Goal: Communication & Community: Share content

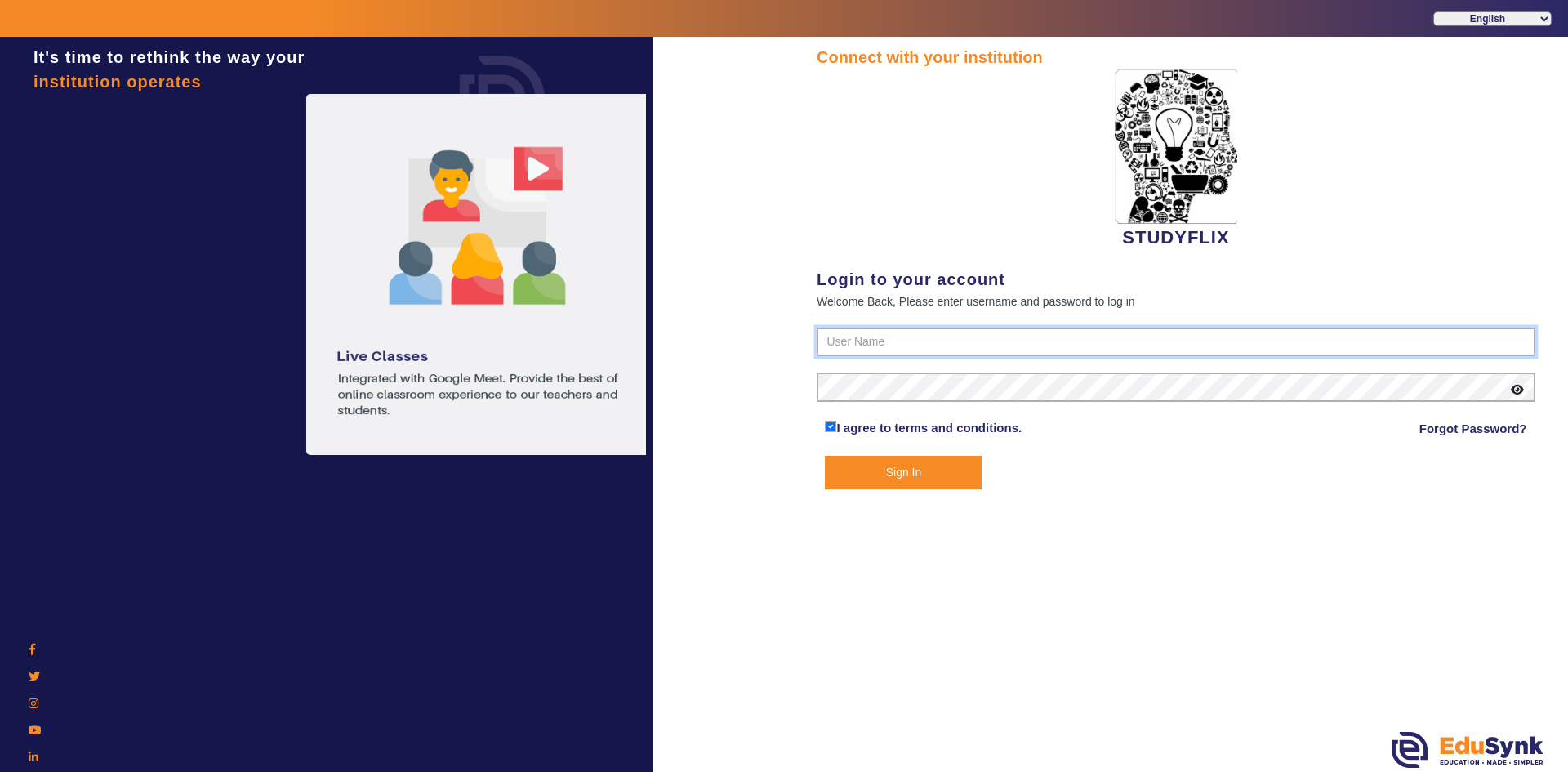
type input "6354922771"
click at [834, 468] on button "Sign In" at bounding box center [903, 472] width 157 height 33
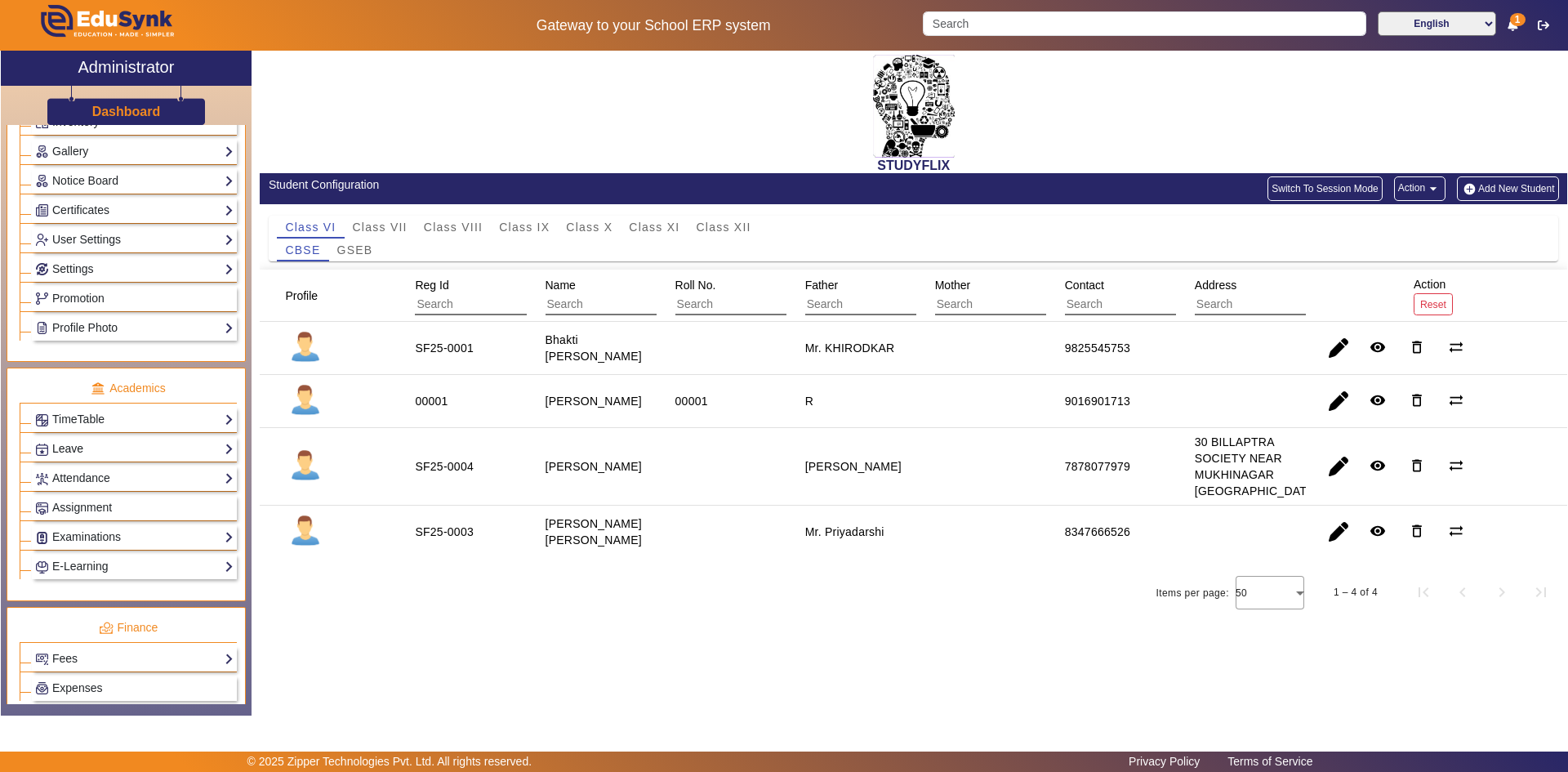
scroll to position [409, 0]
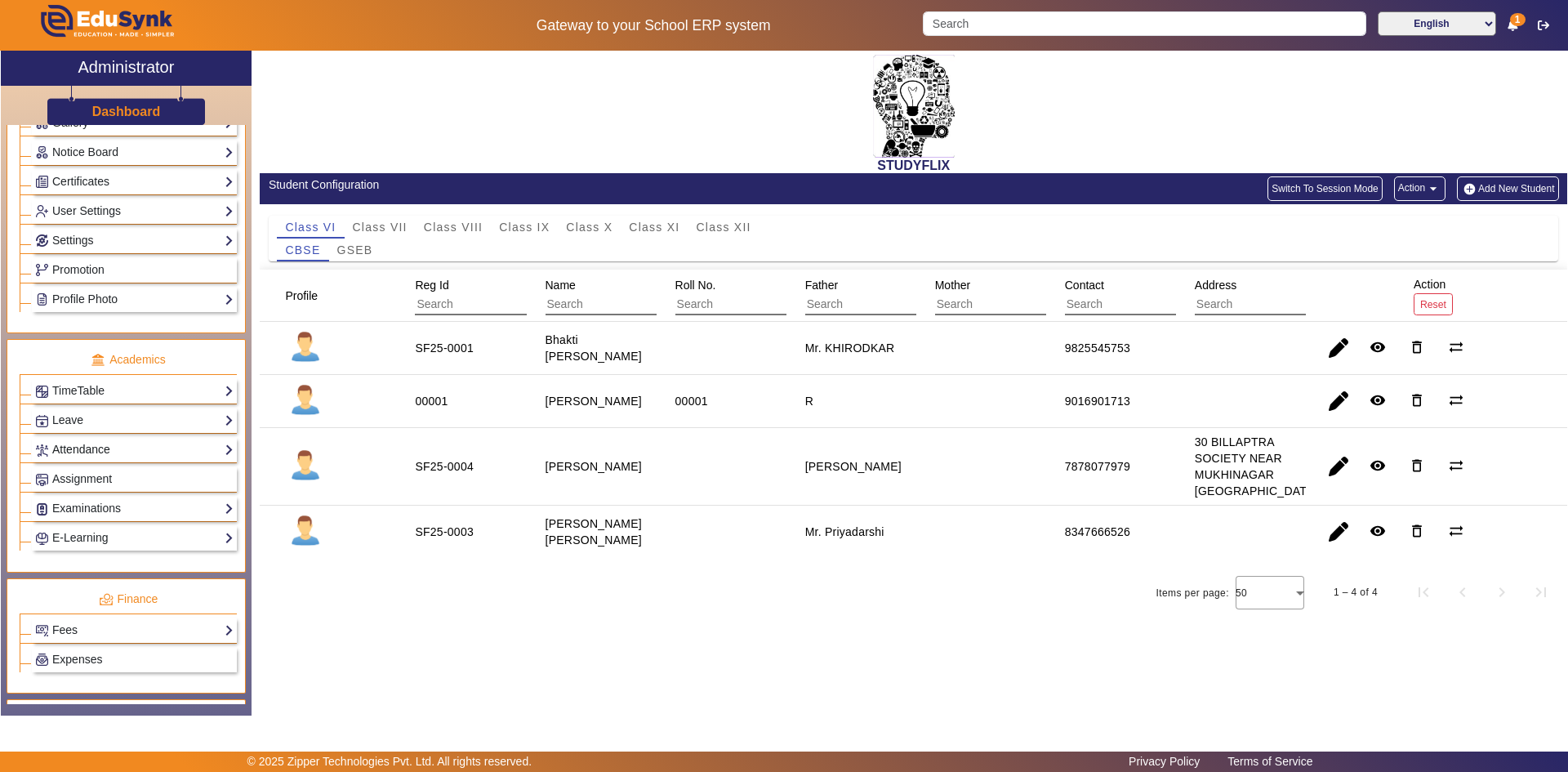
click at [85, 449] on link "Attendance" at bounding box center [134, 450] width 199 height 19
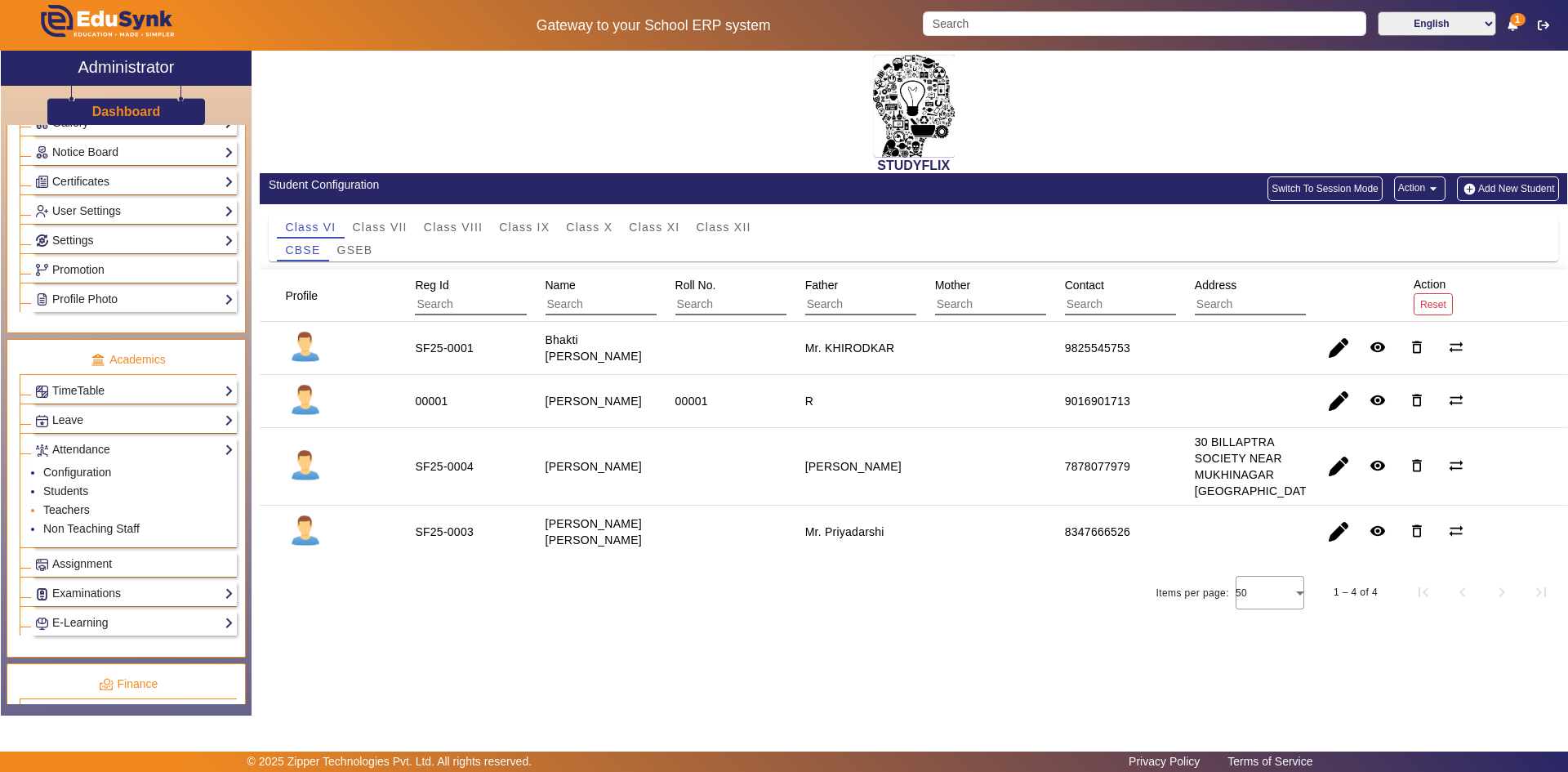
click at [59, 506] on link "Teachers" at bounding box center [66, 510] width 46 height 13
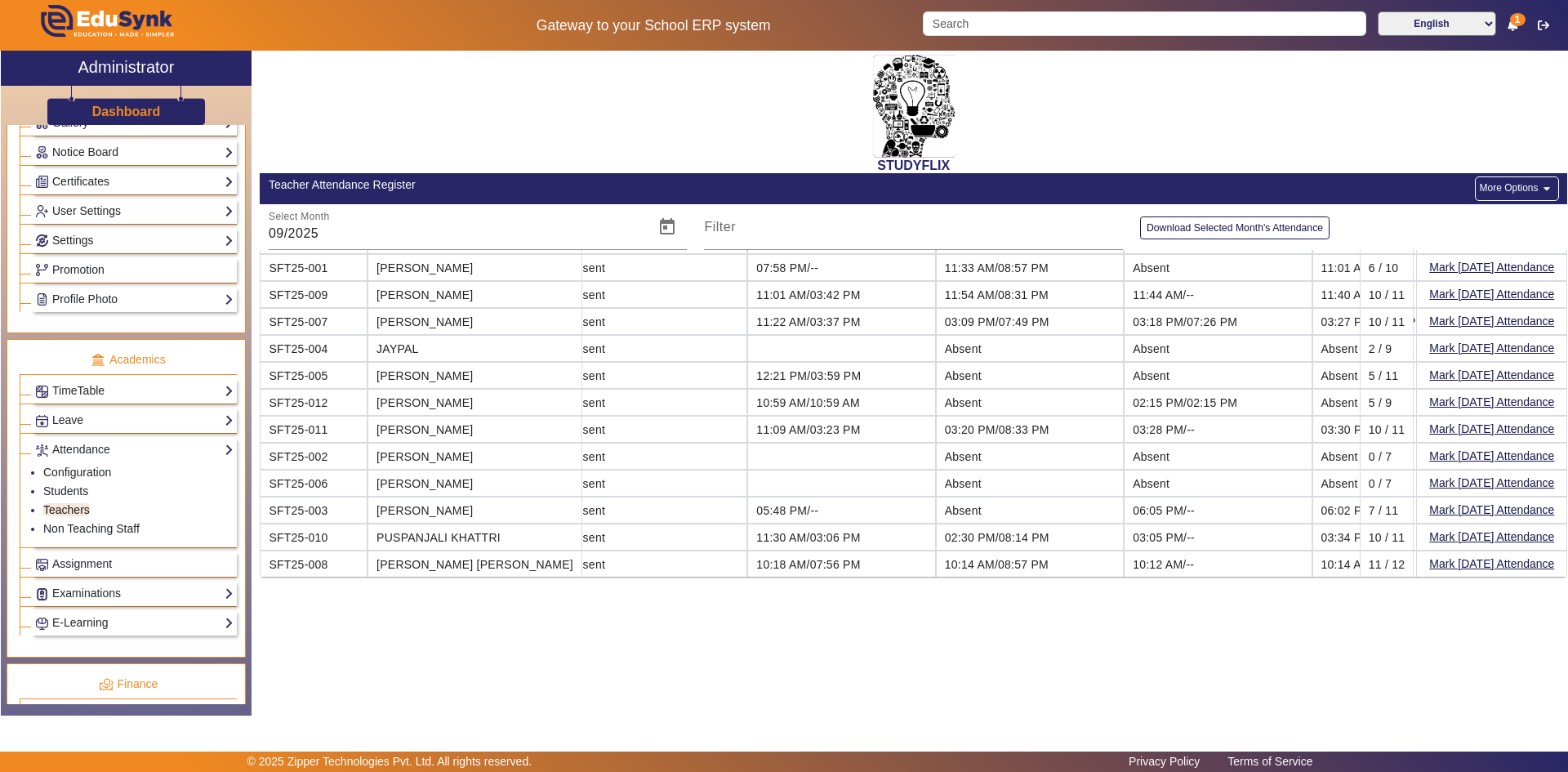
scroll to position [50, 964]
click at [78, 494] on link "Students" at bounding box center [66, 491] width 45 height 13
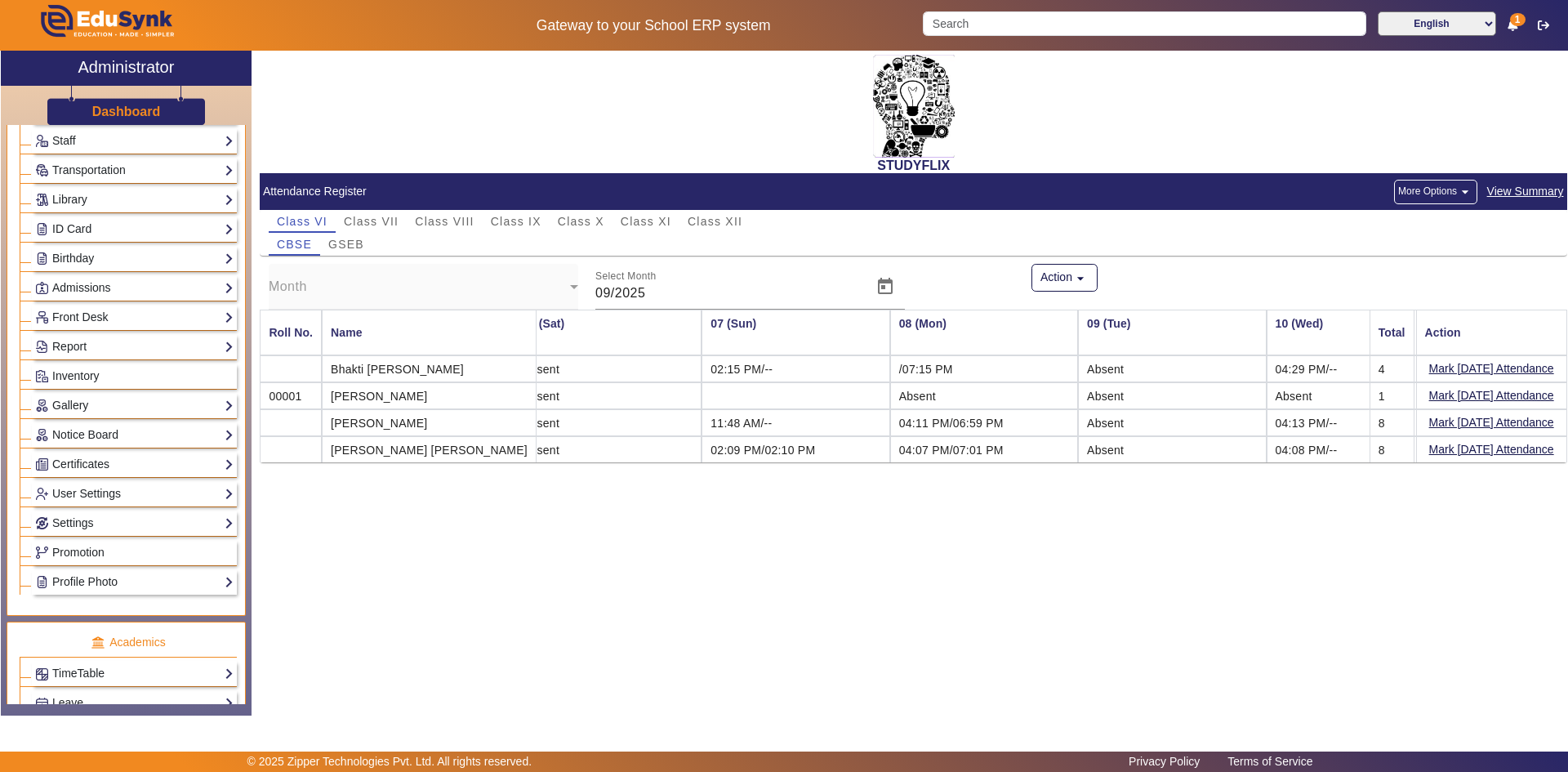
scroll to position [124, 0]
click at [96, 441] on link "Notice Board" at bounding box center [134, 437] width 199 height 19
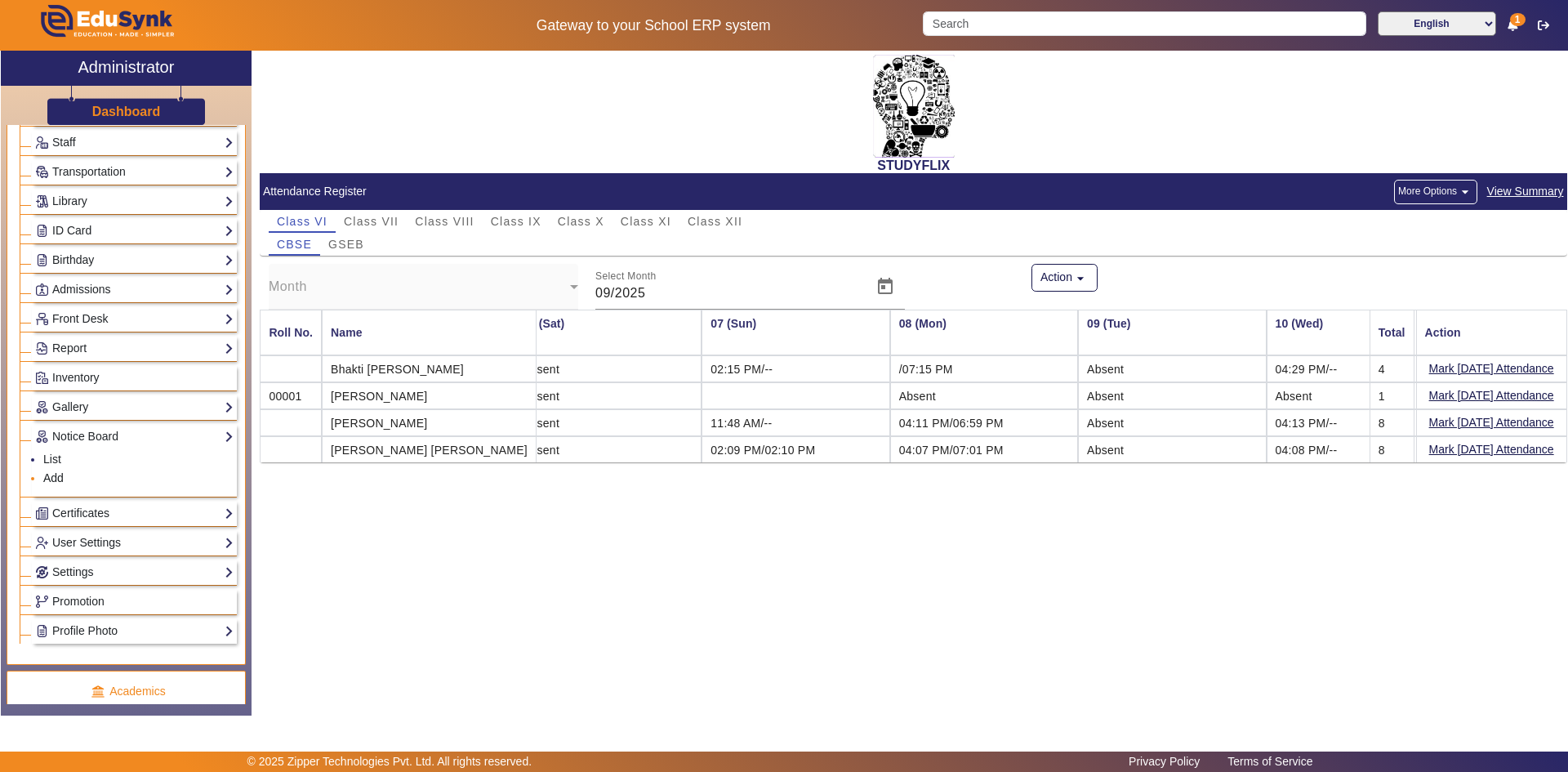
click at [57, 473] on link "Add" at bounding box center [54, 478] width 21 height 13
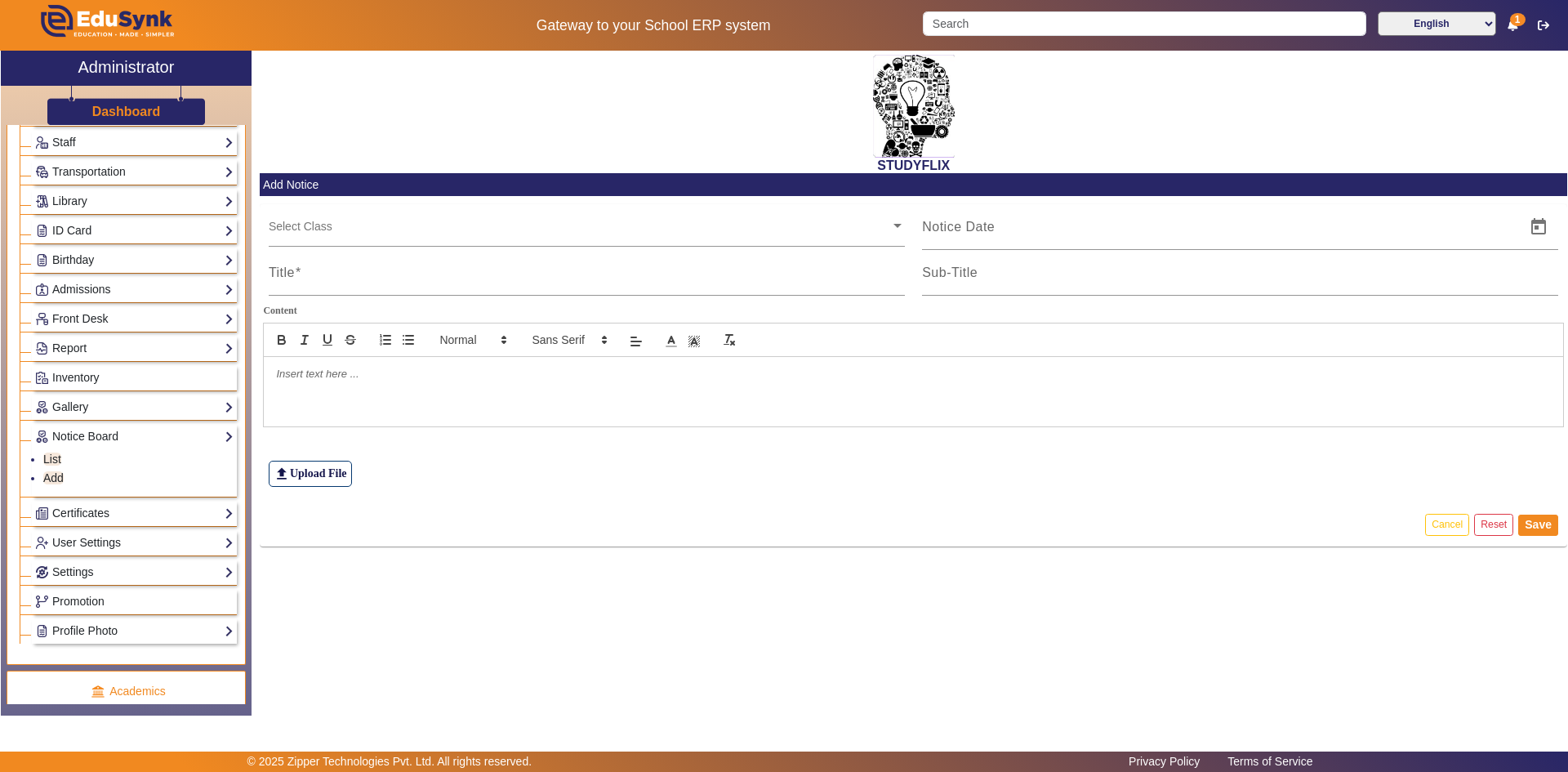
click at [314, 231] on input "text" at bounding box center [579, 226] width 621 height 15
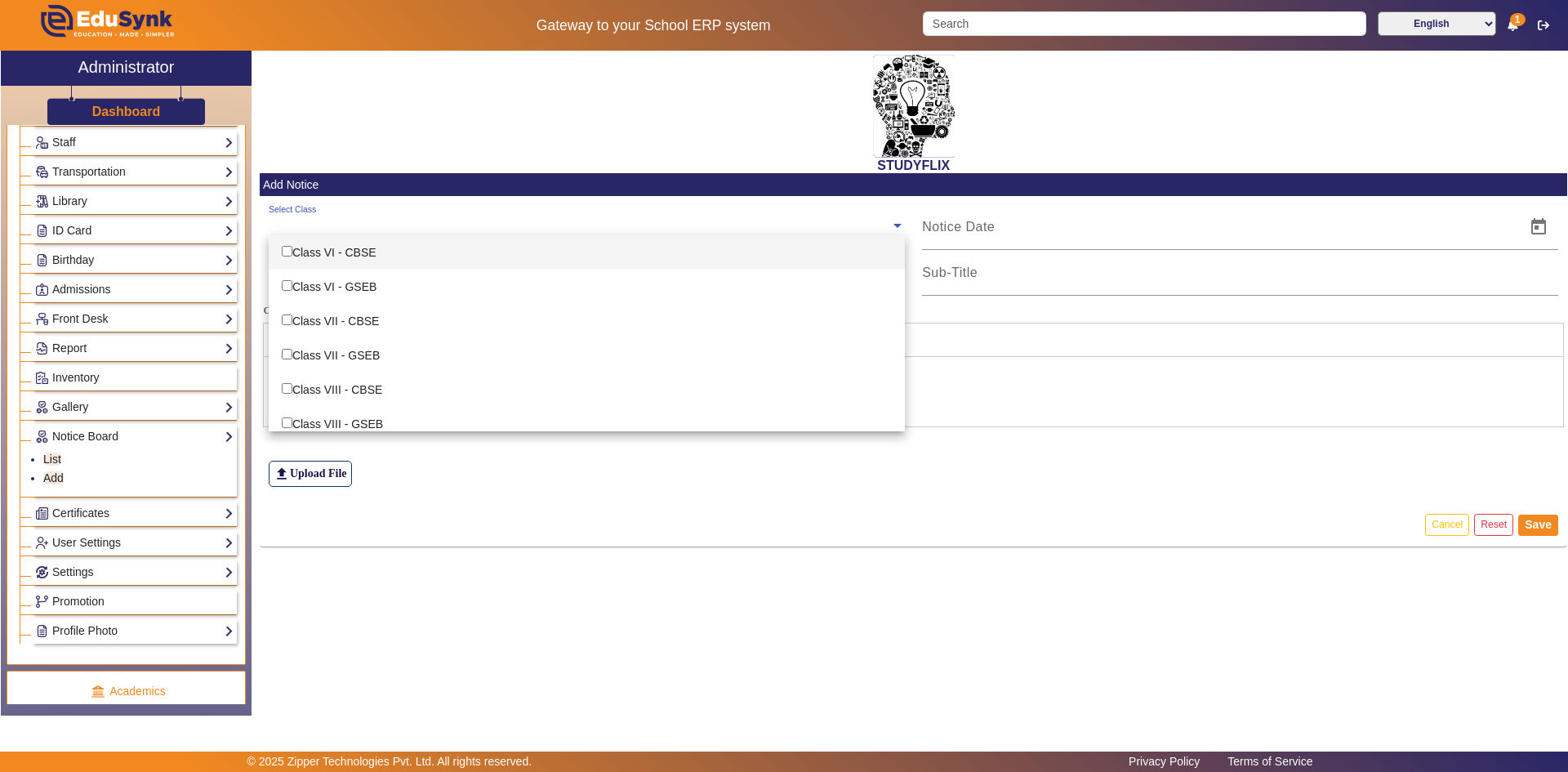
click at [339, 258] on div "Class VI - CBSE" at bounding box center [586, 253] width 636 height 34
checkbox input "true"
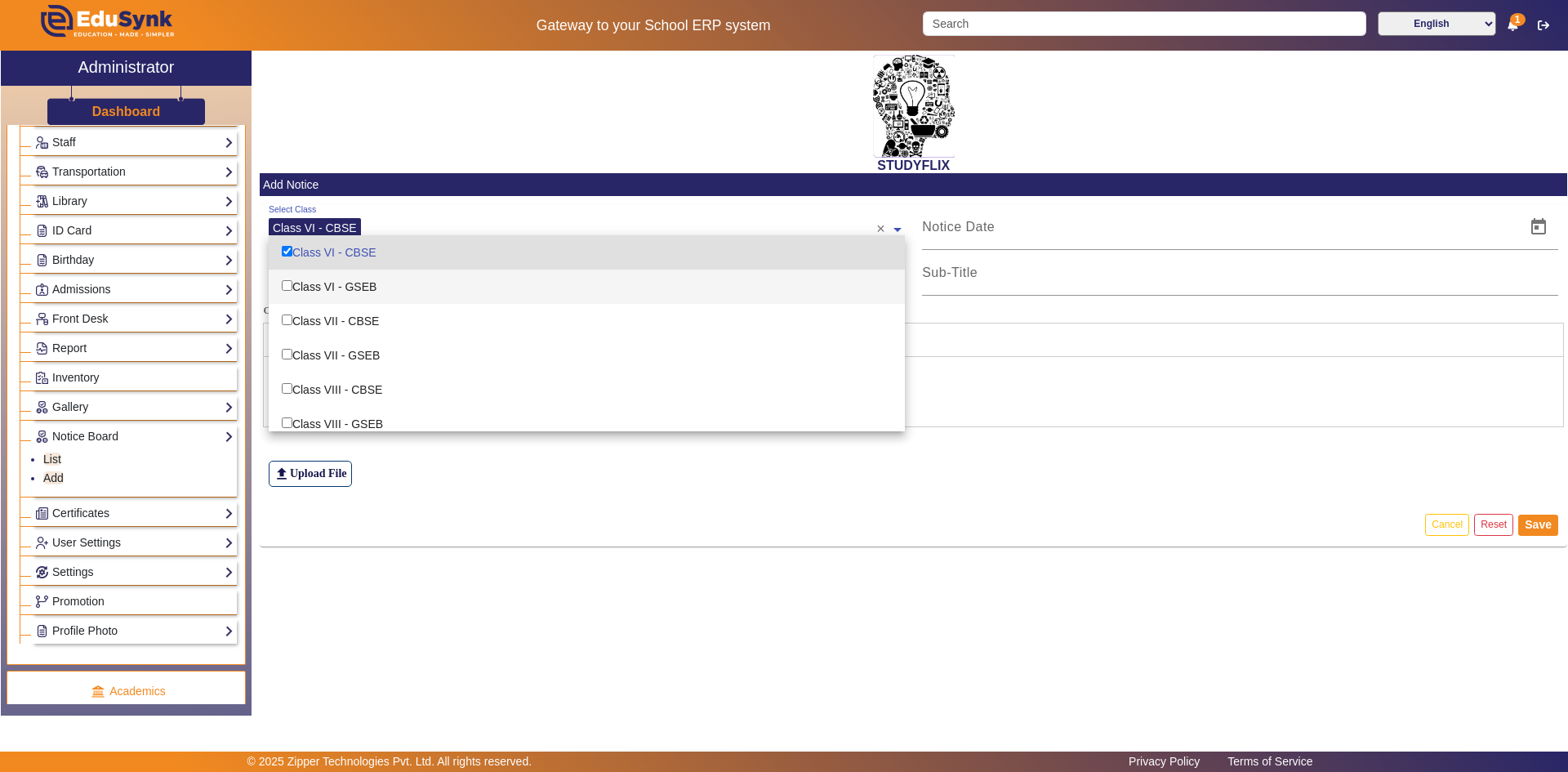
click at [335, 287] on div "Class VI - GSEB" at bounding box center [586, 287] width 636 height 34
checkbox input "true"
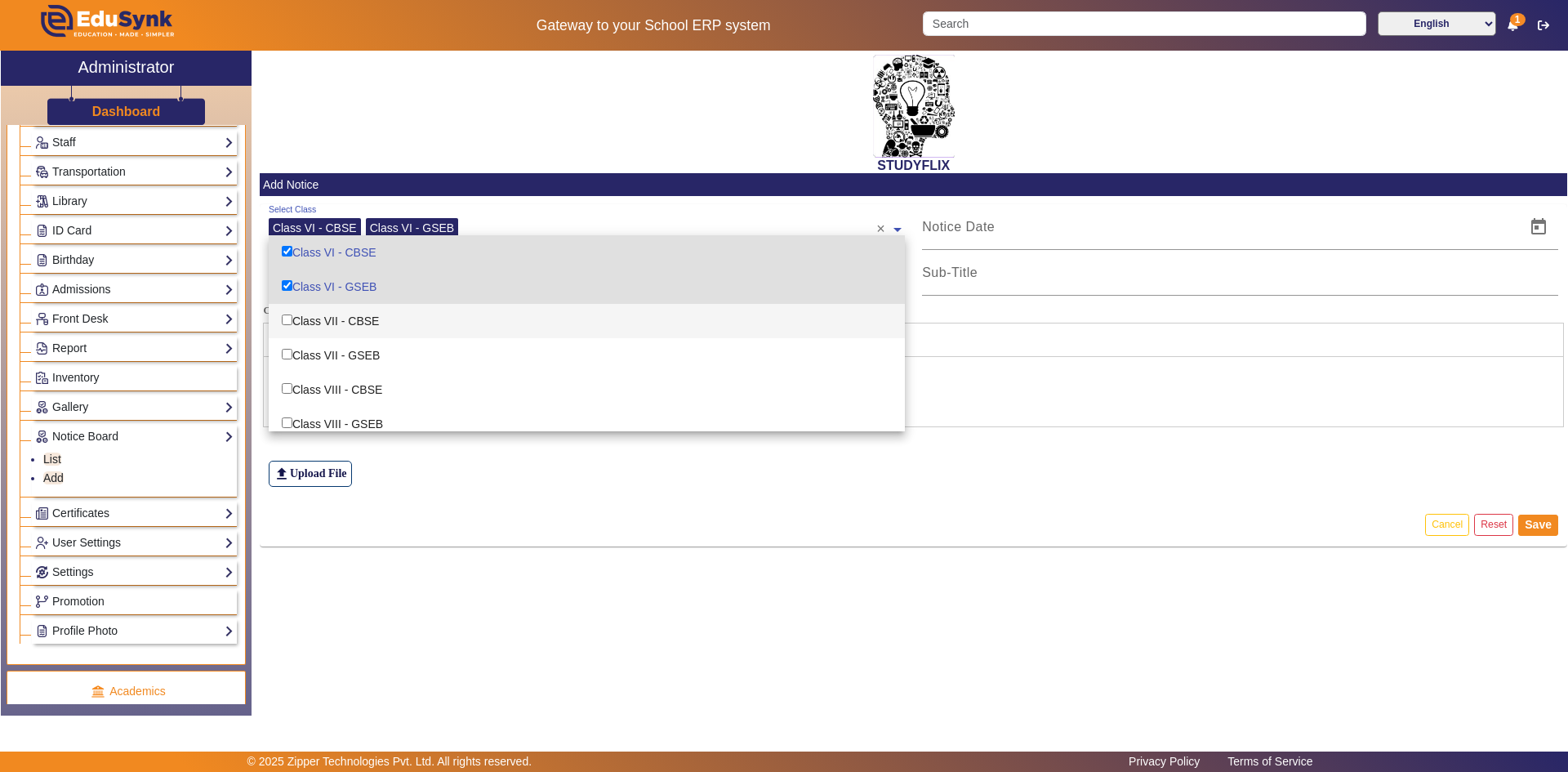
click at [333, 325] on div "Class VII - CBSE" at bounding box center [586, 321] width 636 height 34
checkbox input "true"
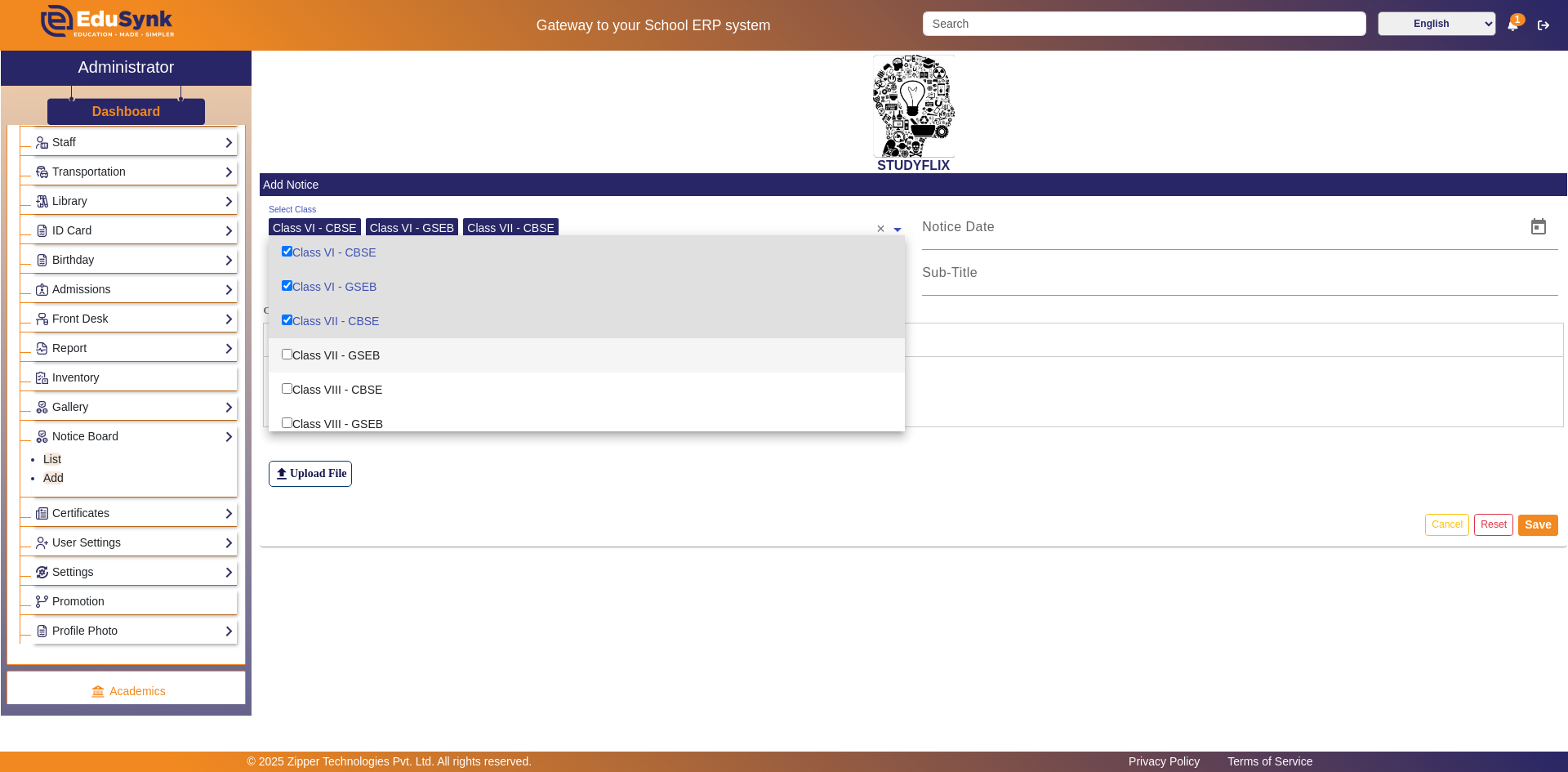
click at [338, 348] on div "Class VII - GSEB" at bounding box center [586, 356] width 636 height 34
checkbox input "true"
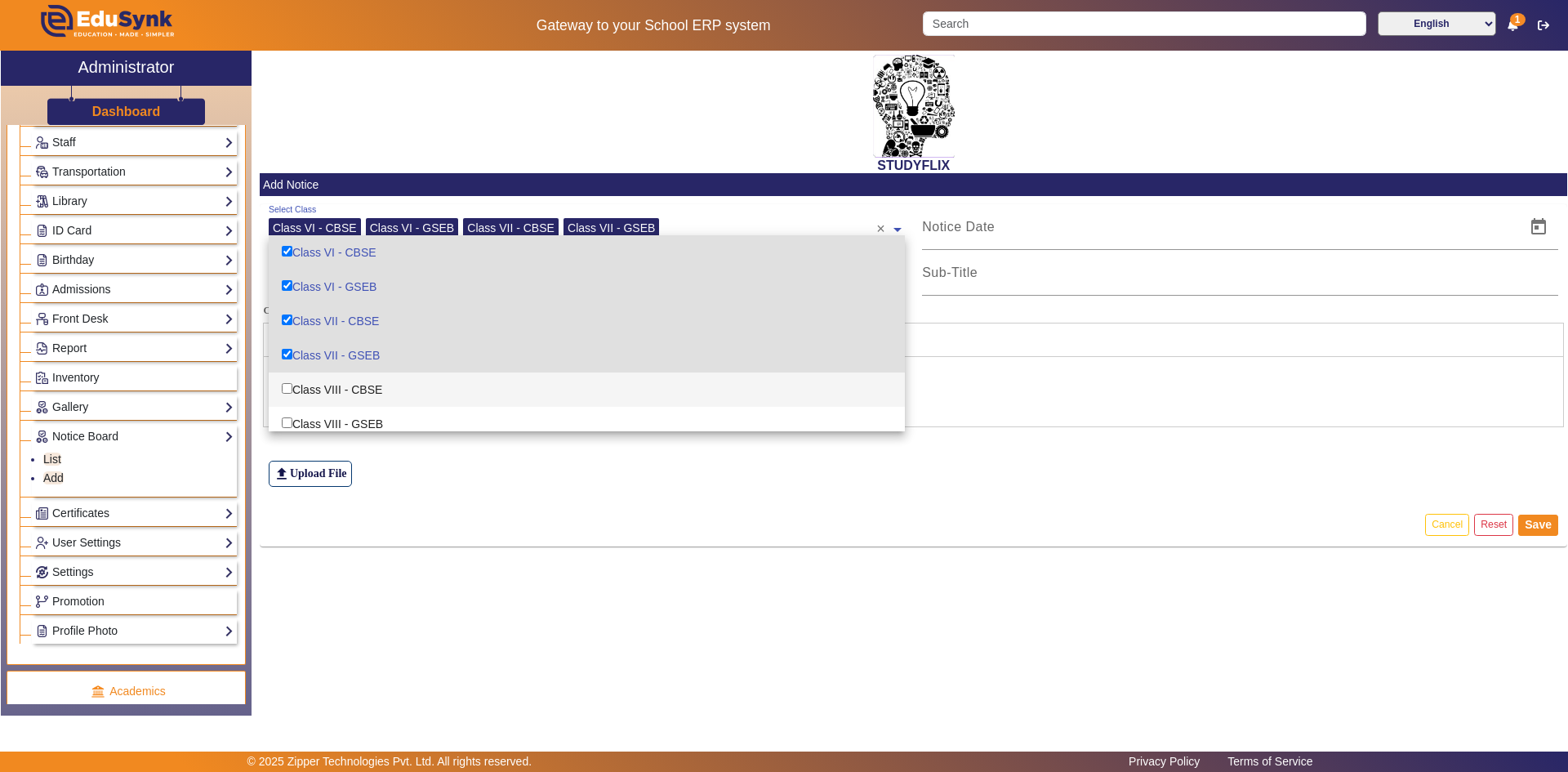
click at [338, 383] on div "Class VIII - CBSE" at bounding box center [586, 390] width 636 height 34
checkbox input "true"
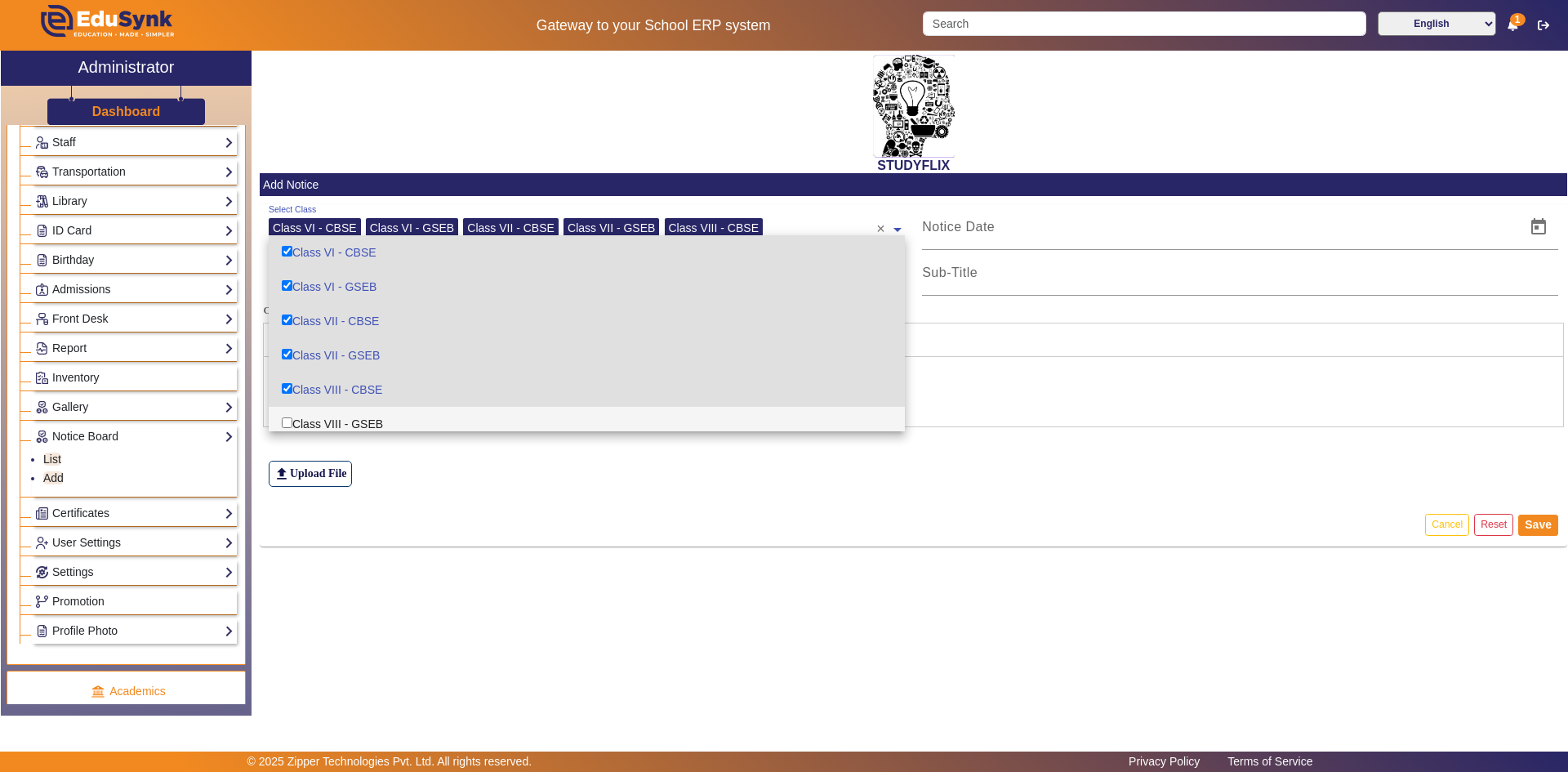
click at [340, 417] on div "Class VIII - GSEB" at bounding box center [586, 424] width 636 height 34
checkbox input "true"
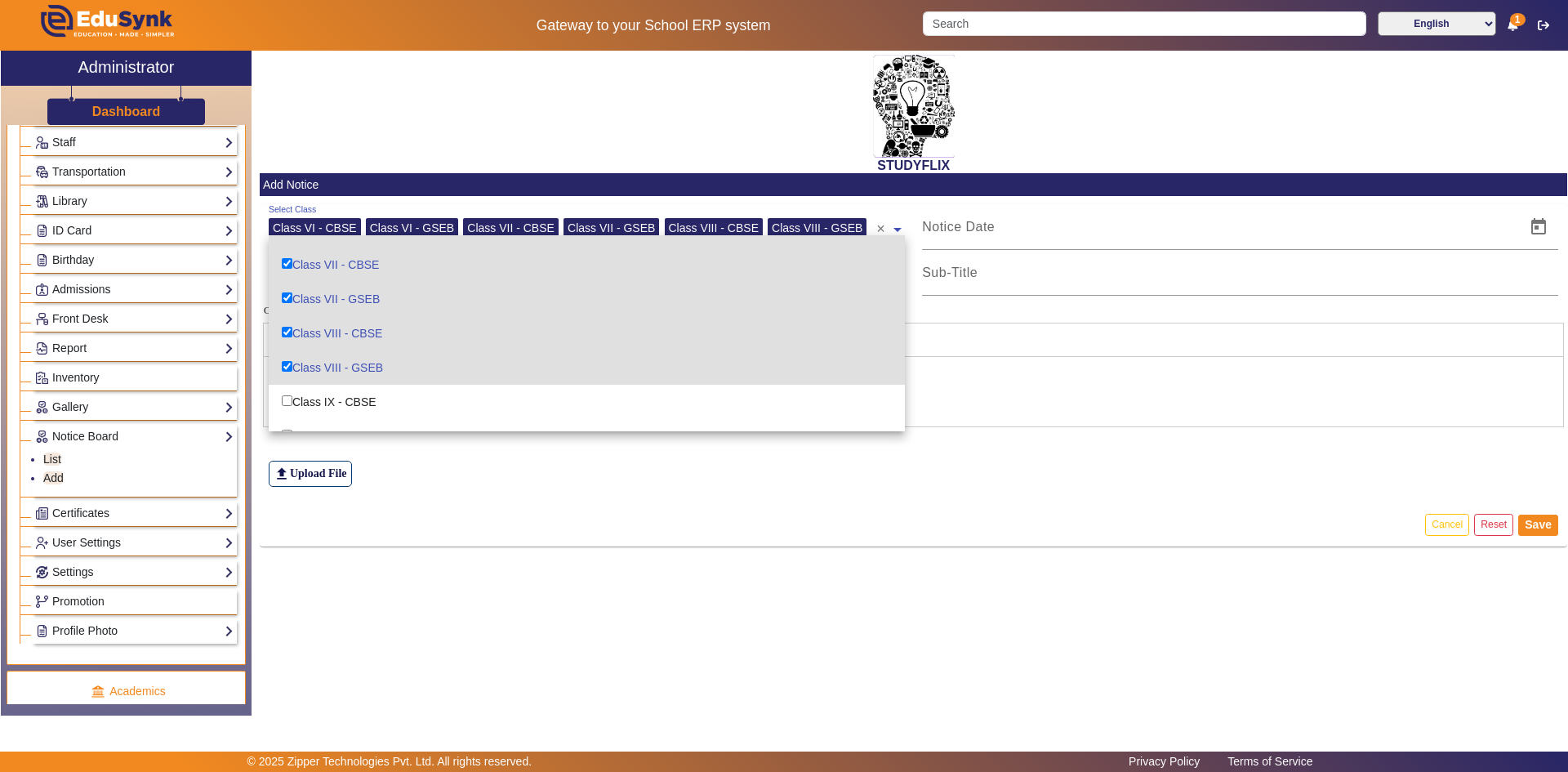
scroll to position [81, 0]
click at [343, 378] on div "Class IX - CBSE" at bounding box center [586, 377] width 636 height 34
checkbox input "true"
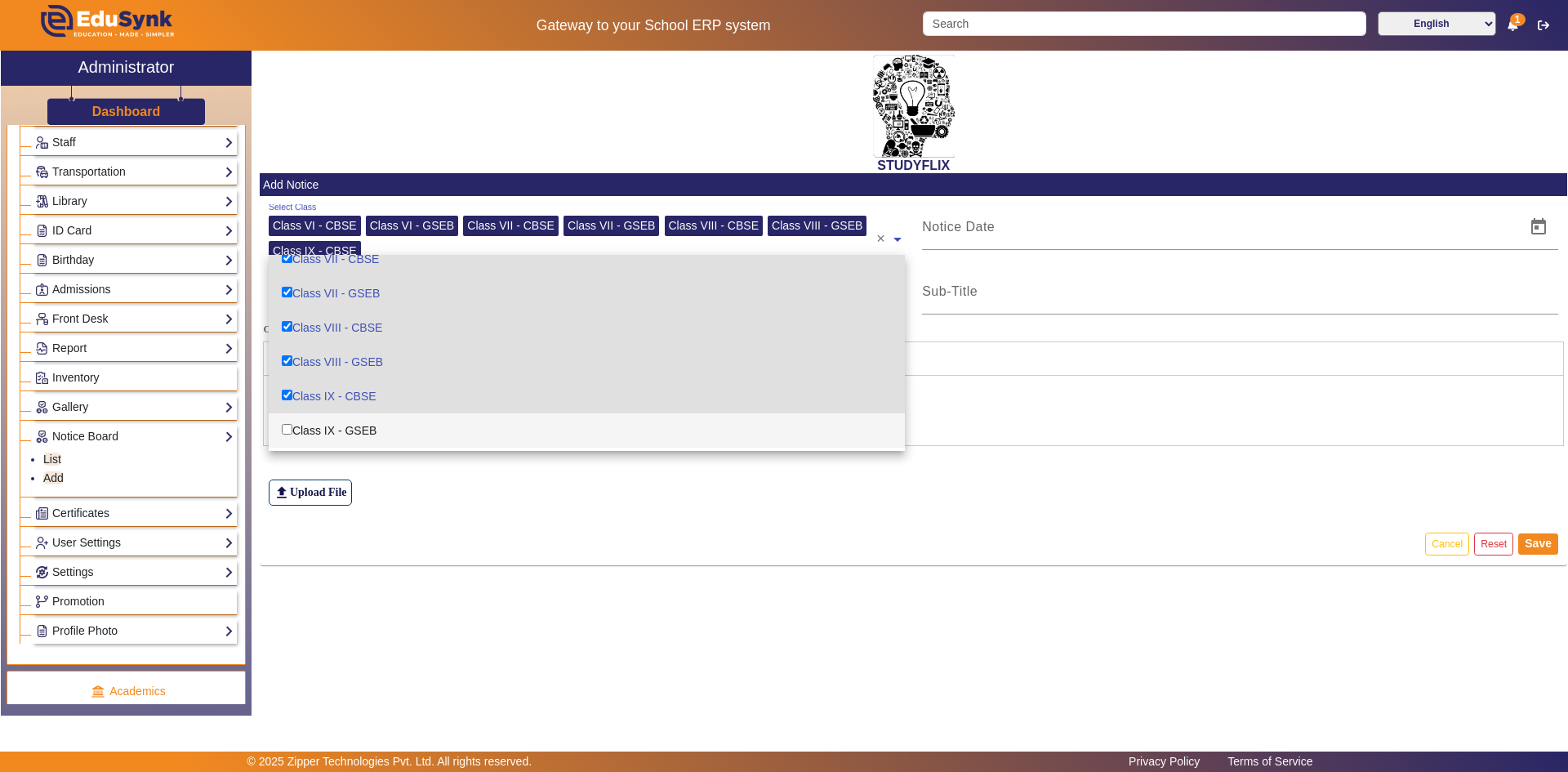
click at [347, 433] on div "Class IX - GSEB" at bounding box center [586, 430] width 636 height 34
checkbox input "true"
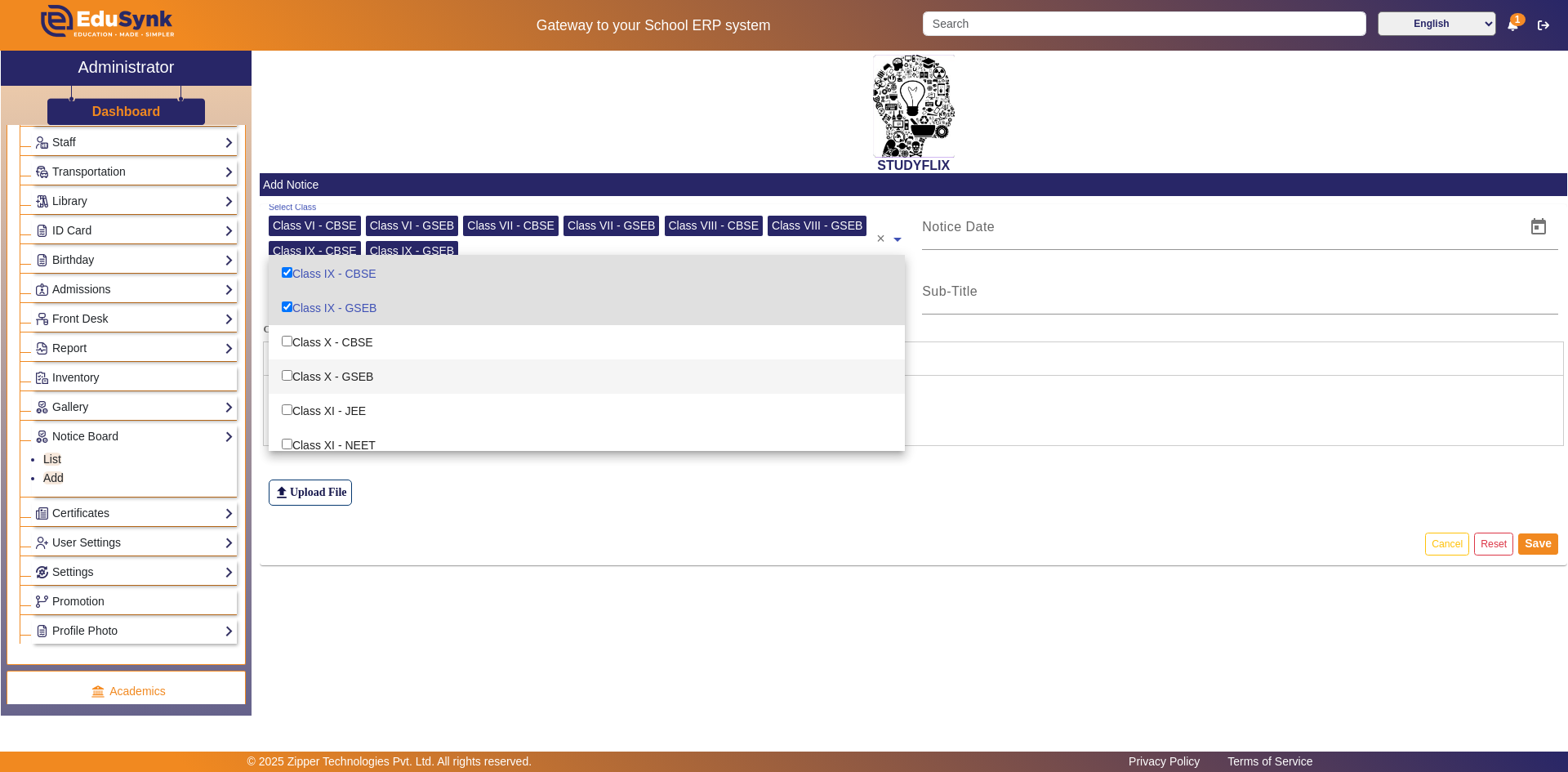
scroll to position [245, 0]
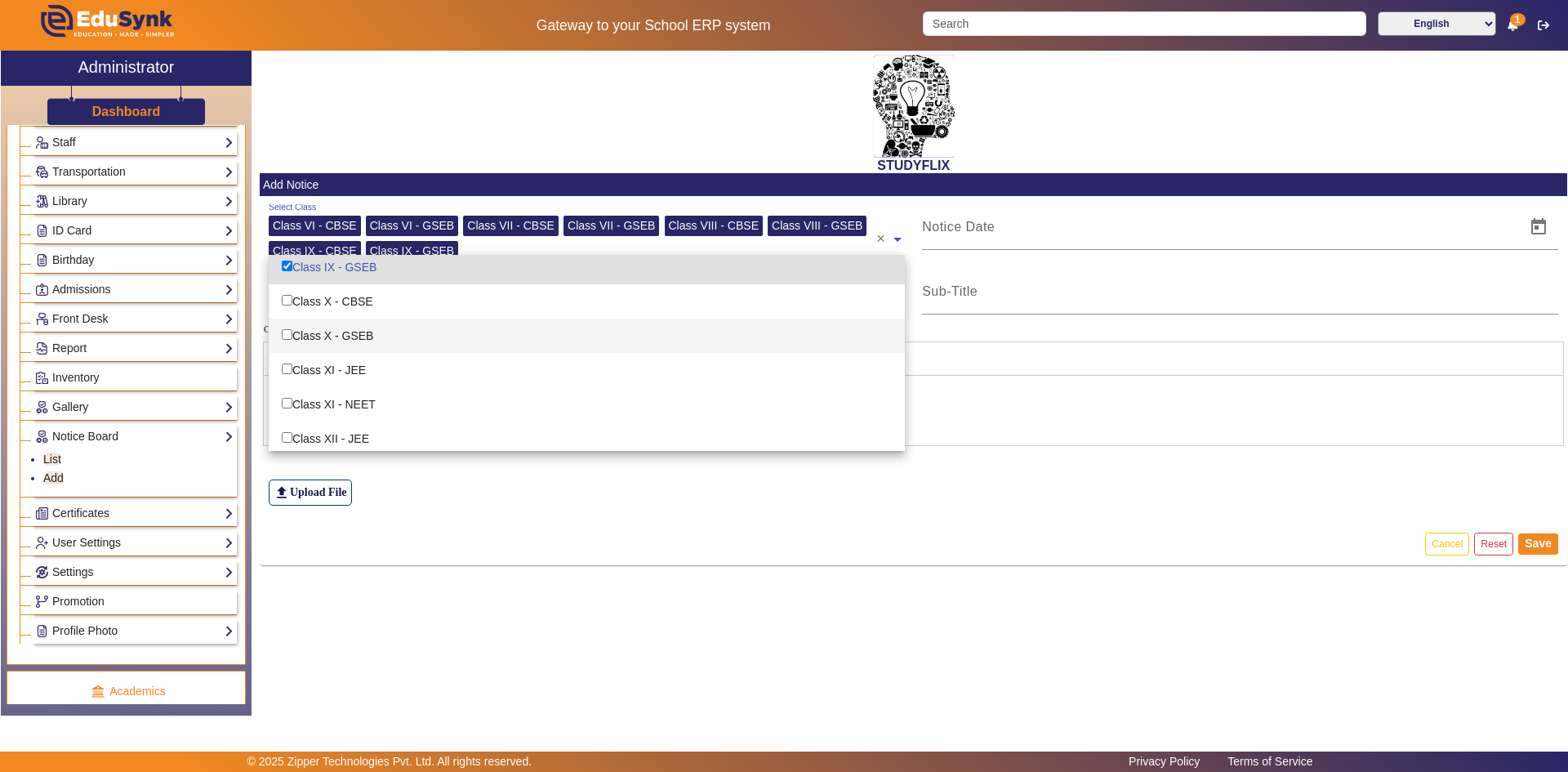
click at [346, 339] on div "Class X - GSEB" at bounding box center [586, 336] width 636 height 34
checkbox input "true"
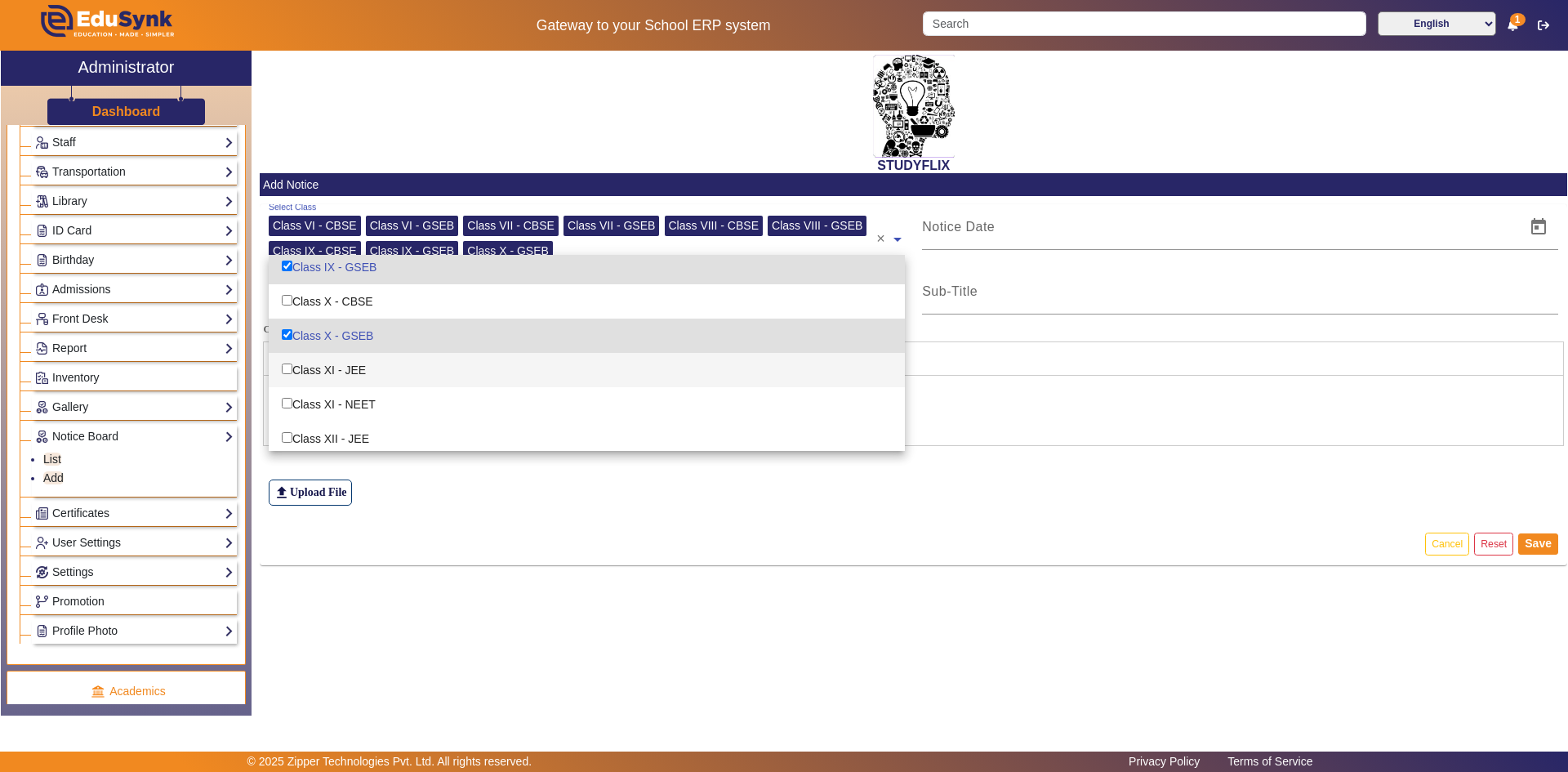
click at [339, 369] on div "Class XI - JEE" at bounding box center [586, 370] width 636 height 34
checkbox input "true"
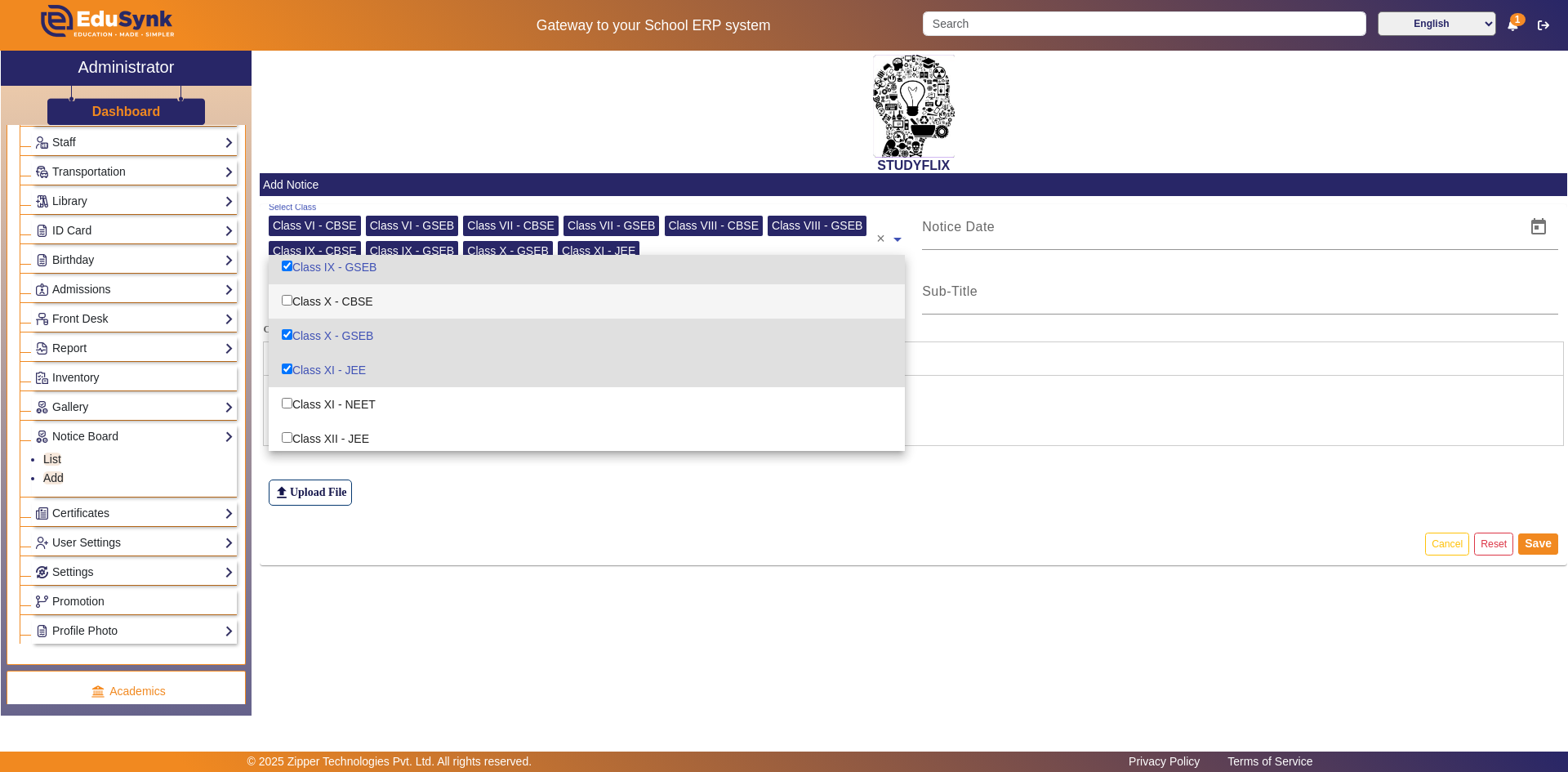
click at [339, 308] on div "Class X - CBSE" at bounding box center [586, 302] width 636 height 34
checkbox input "true"
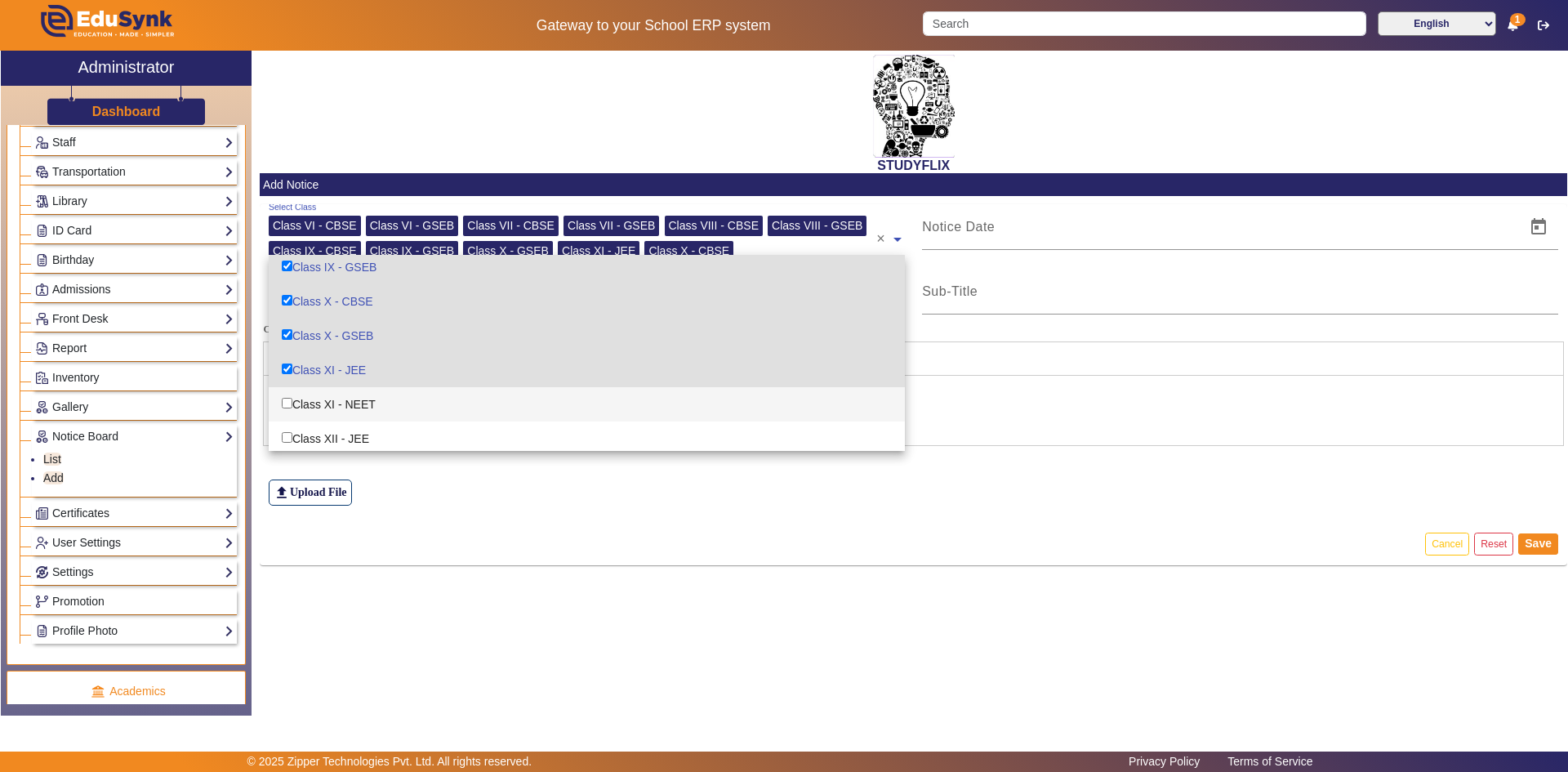
click at [328, 401] on div "Class XI - NEET" at bounding box center [586, 404] width 636 height 34
checkbox input "true"
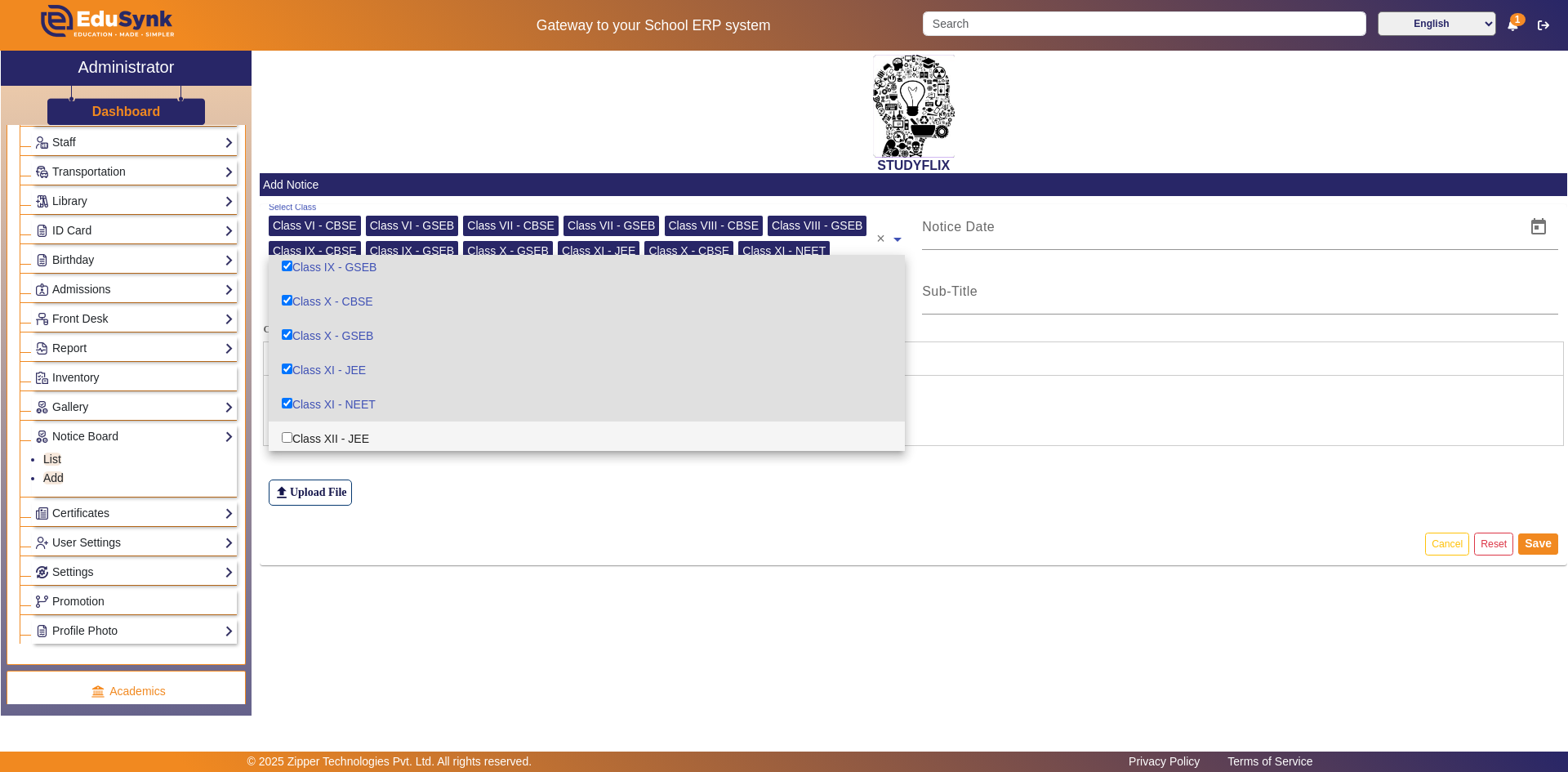
click at [330, 428] on div "Class XII - JEE" at bounding box center [586, 439] width 636 height 34
checkbox input "true"
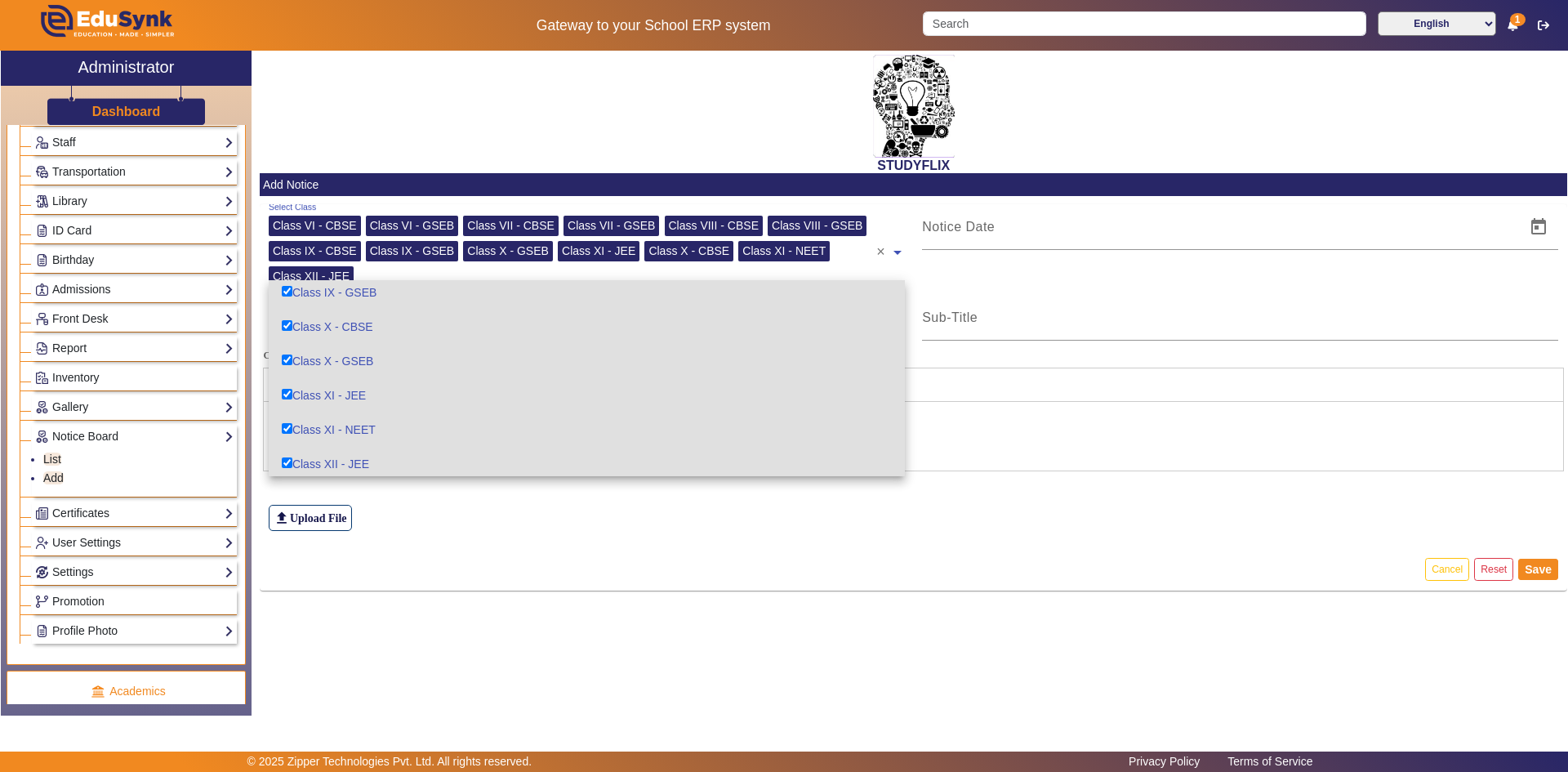
scroll to position [285, 0]
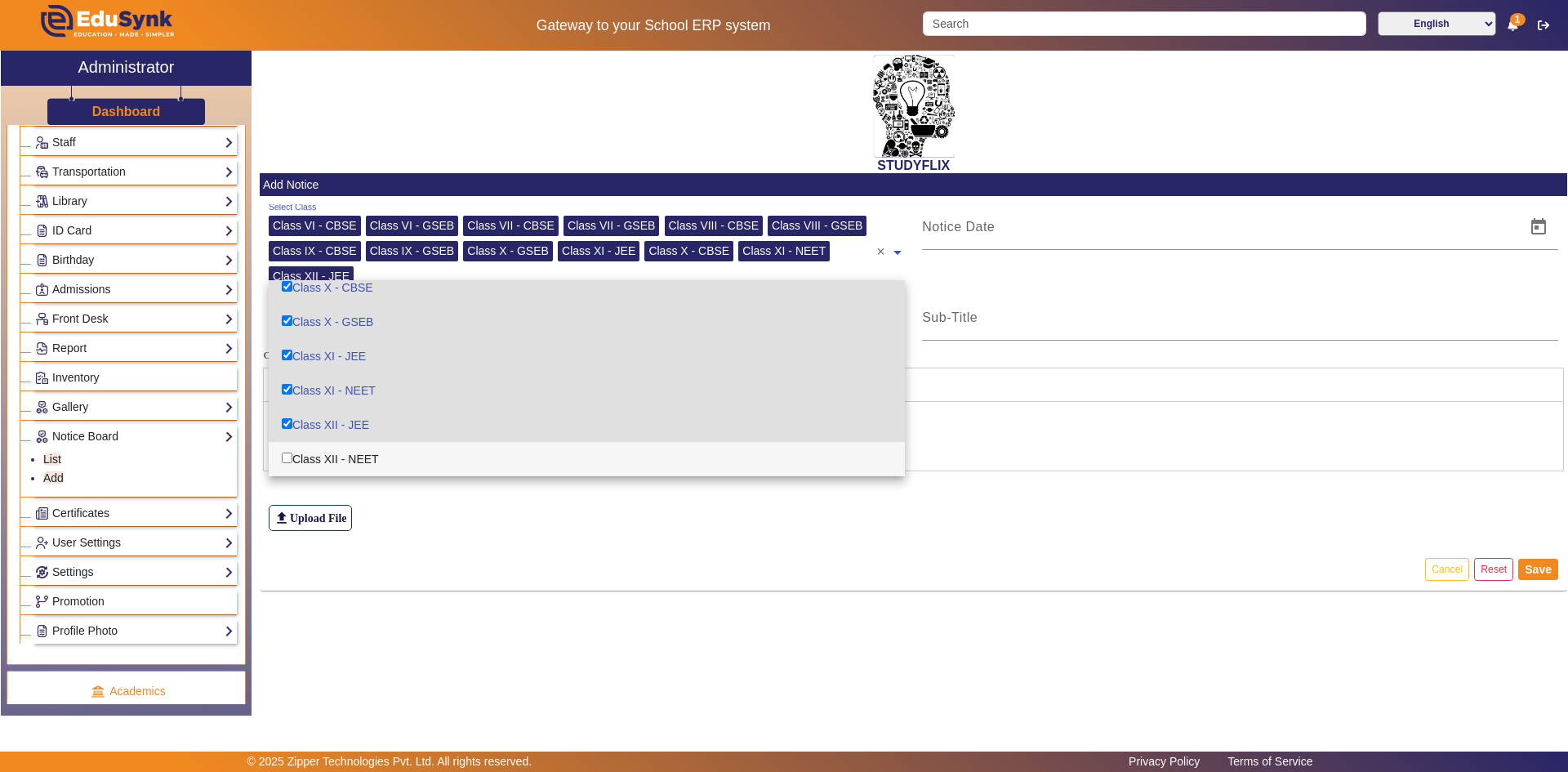
click at [335, 451] on div "Class XII - NEET" at bounding box center [586, 459] width 636 height 34
checkbox input "true"
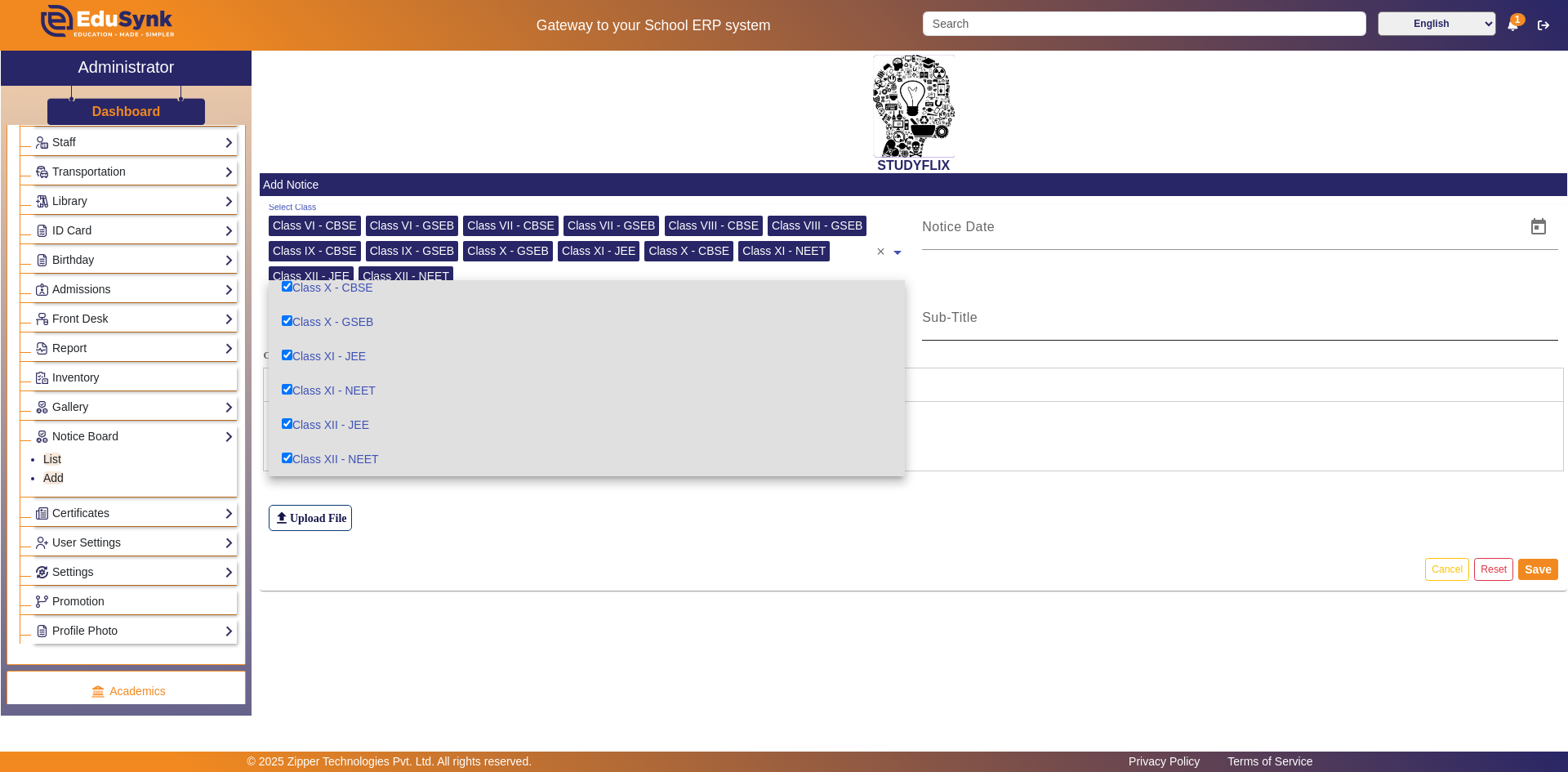
click at [1060, 295] on div "Sub-Title" at bounding box center [1240, 318] width 636 height 45
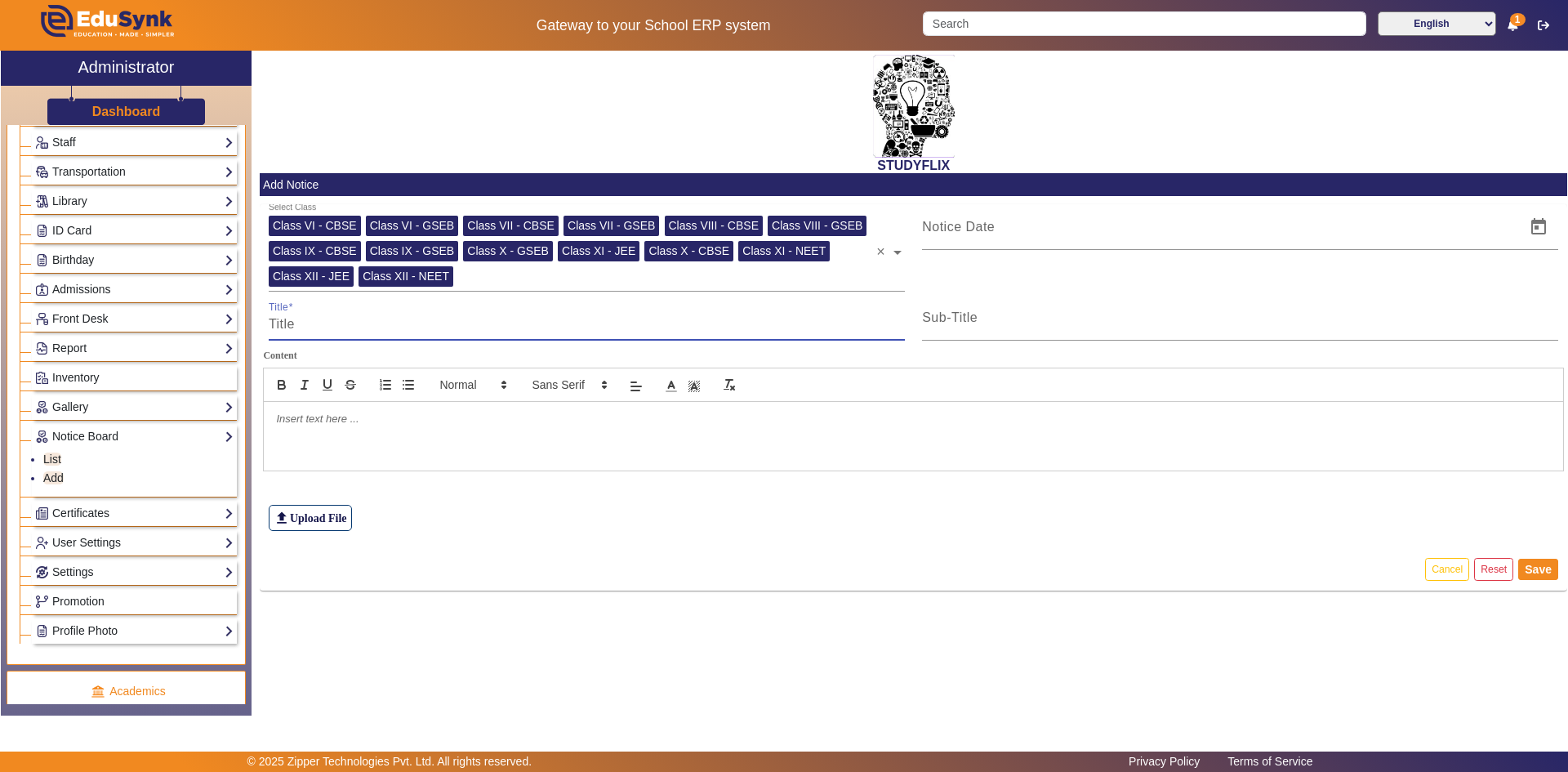
click at [405, 327] on input "Title" at bounding box center [586, 325] width 636 height 20
type input "t"
type input "TIME TABLE"
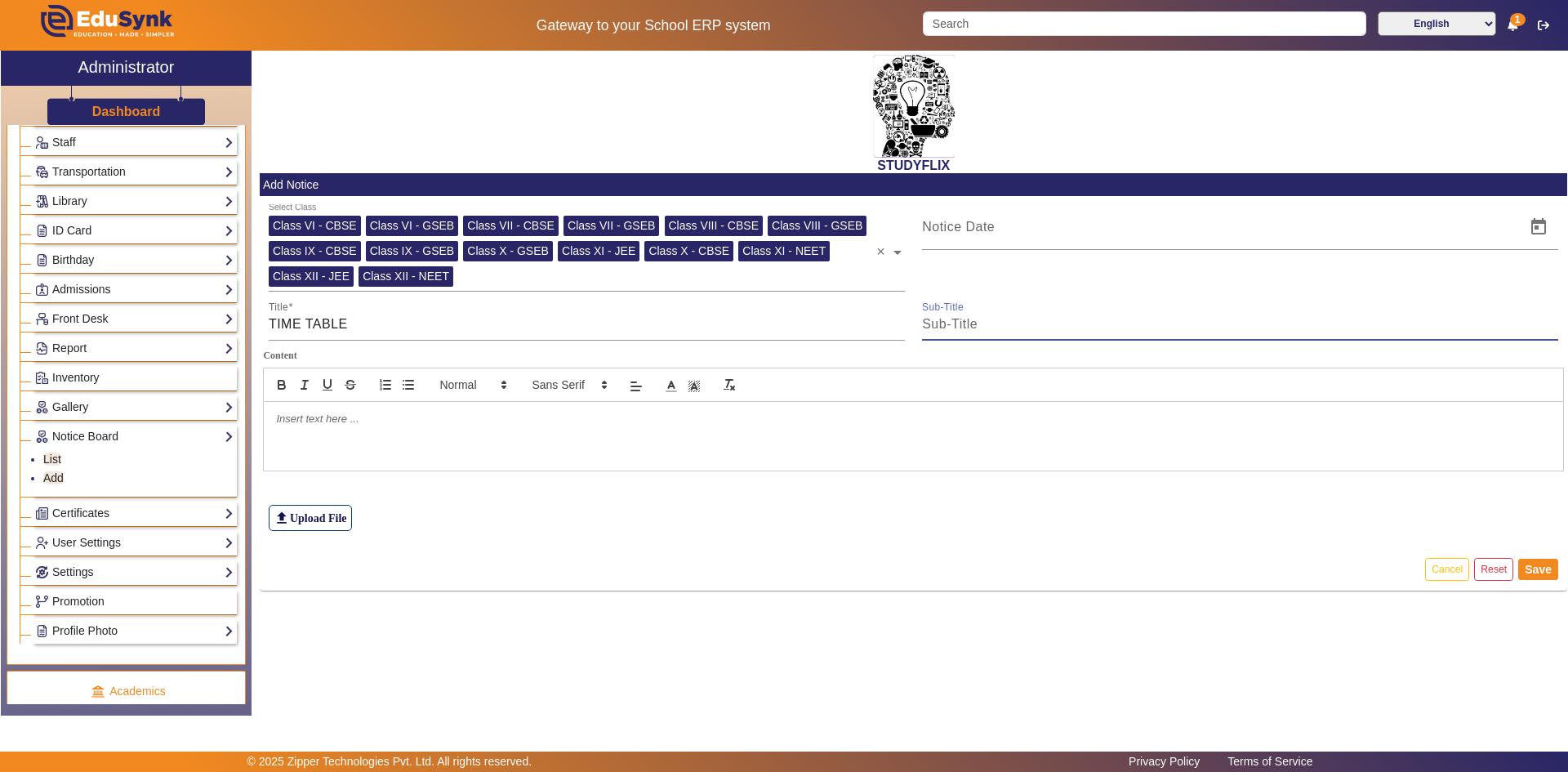
click at [941, 326] on input "Sub-Title" at bounding box center [1240, 325] width 636 height 20
type input "TIME TABLE"
click at [998, 241] on div at bounding box center [1219, 227] width 594 height 45
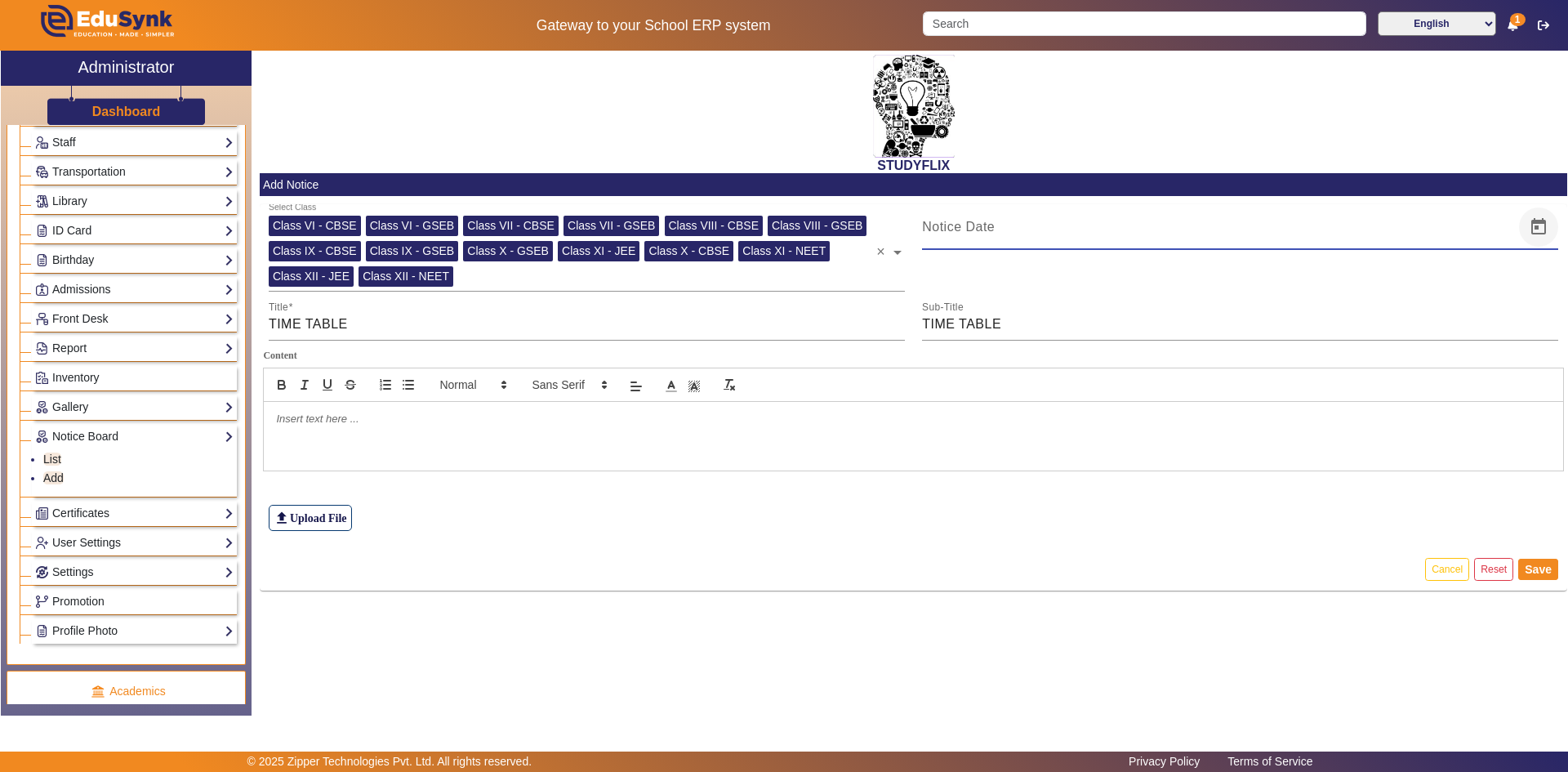
click at [1530, 232] on span "Open calendar" at bounding box center [1538, 226] width 39 height 39
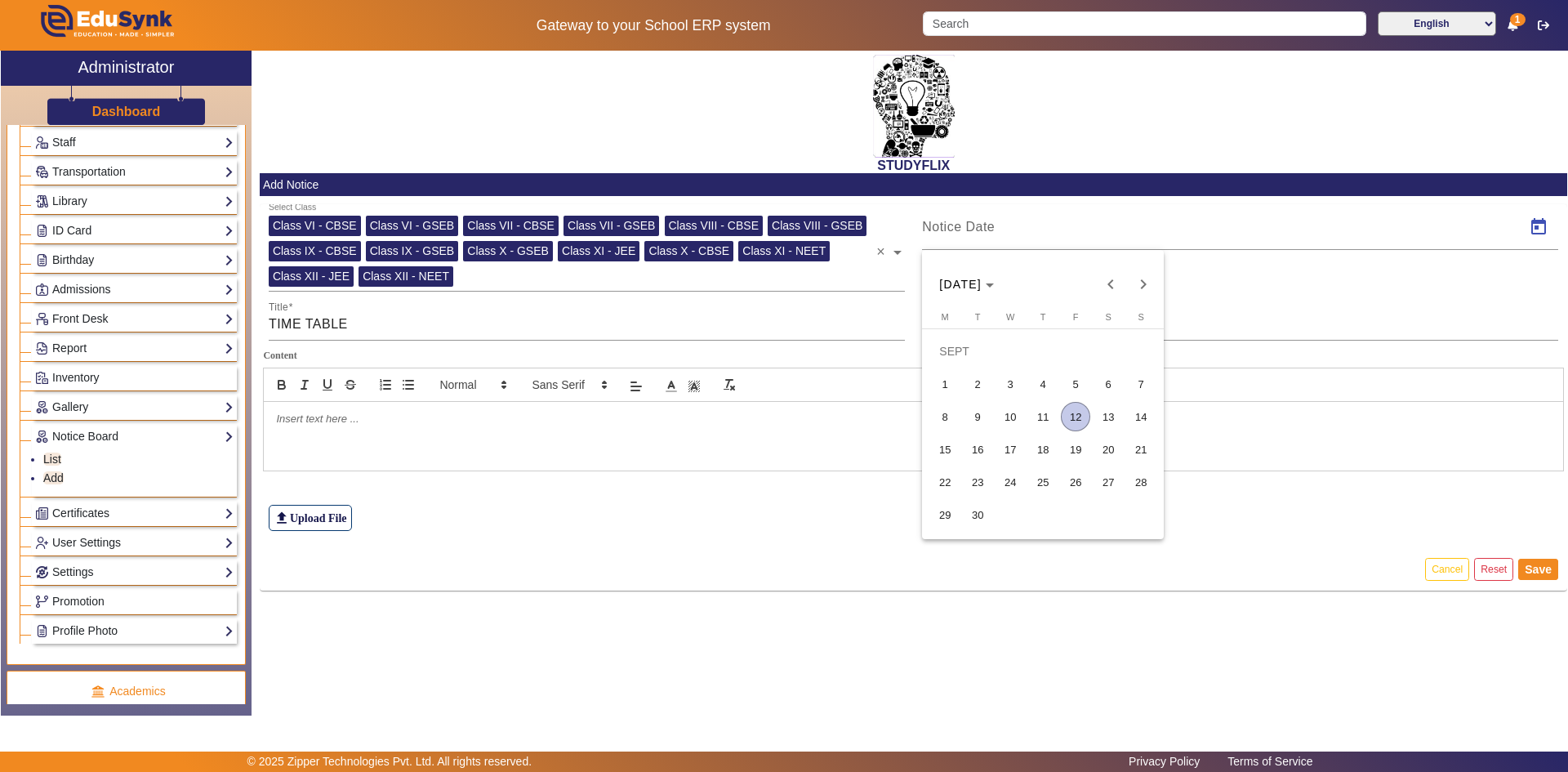
click at [1082, 416] on span "12" at bounding box center [1075, 416] width 29 height 29
type input "[DATE]"
click at [398, 436] on div at bounding box center [914, 436] width 1299 height 69
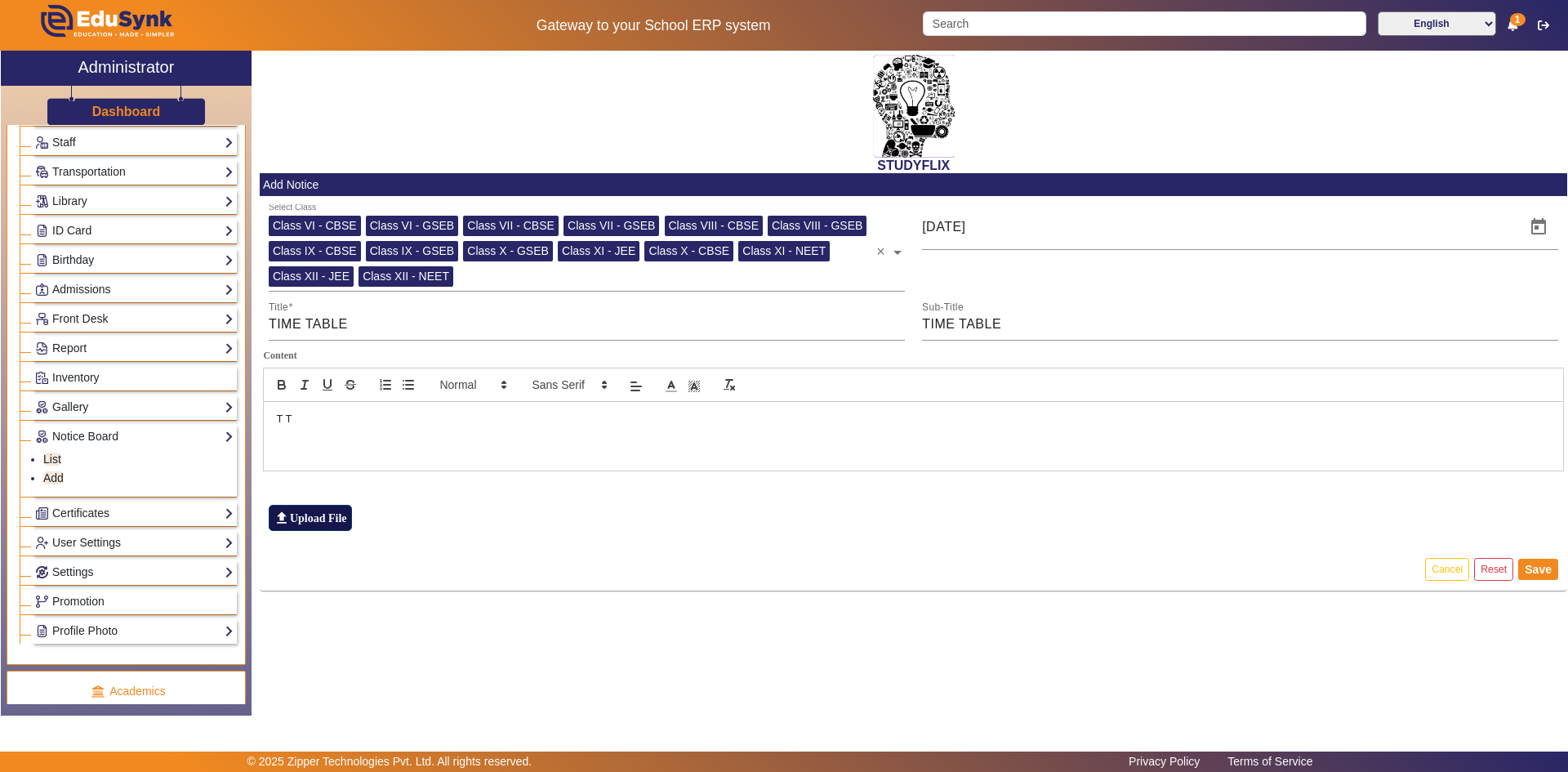
click at [298, 522] on label "file_upload Upload File" at bounding box center [310, 518] width 83 height 26
click at [0, 0] on input "file_upload Upload File" at bounding box center [0, 0] width 0 height 0
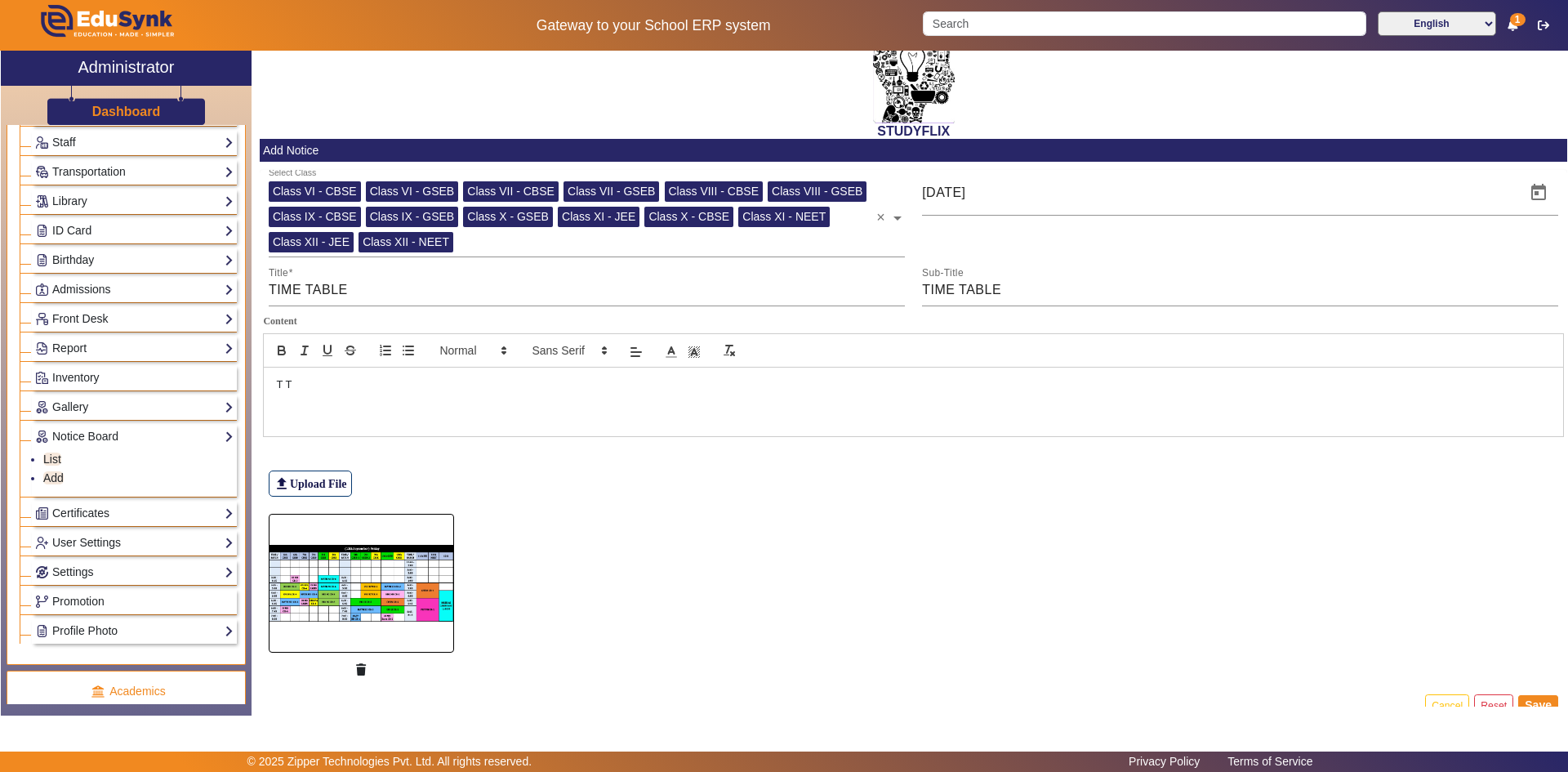
scroll to position [61, 0]
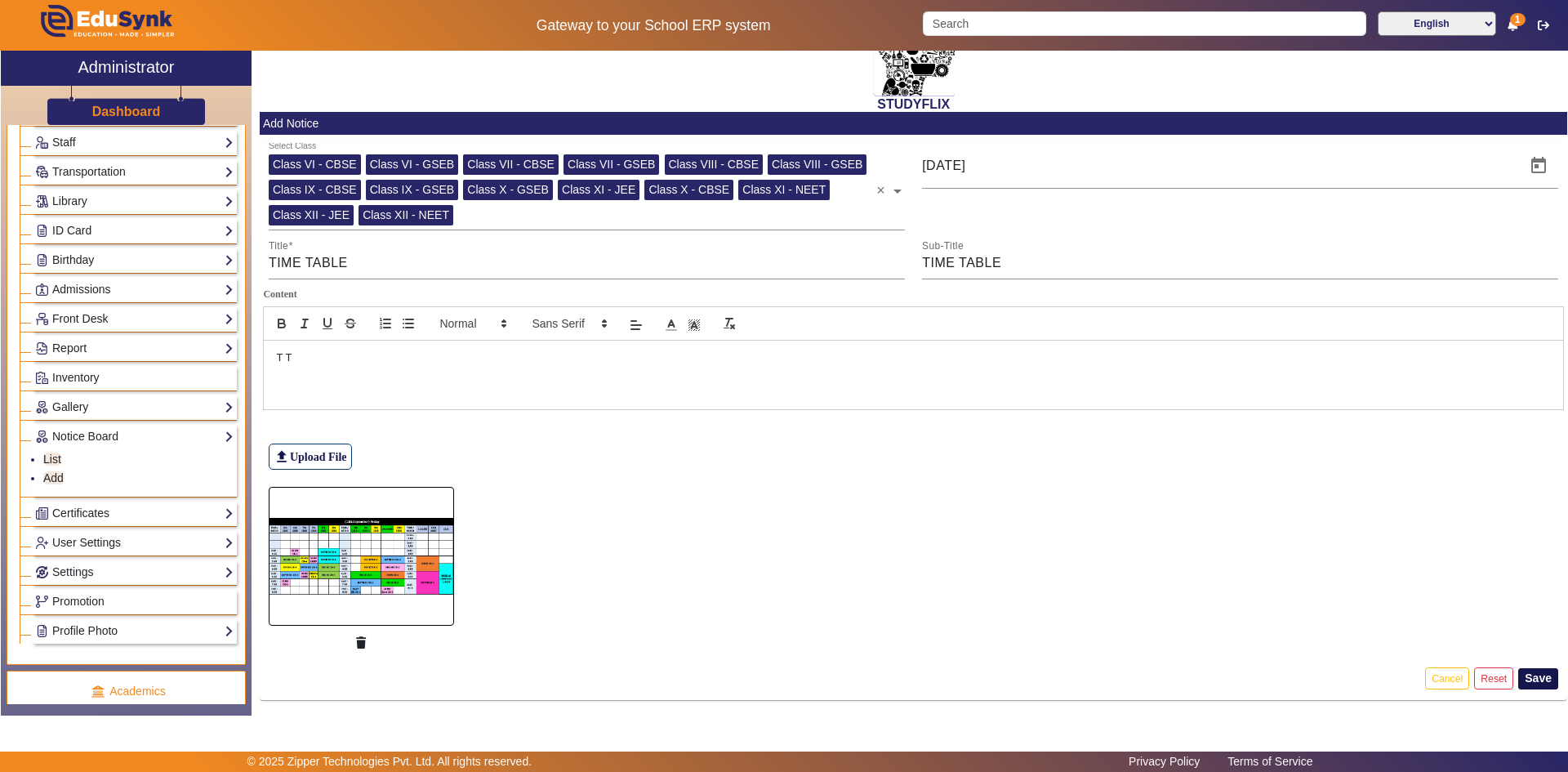
click at [1519, 676] on button "Save" at bounding box center [1539, 678] width 40 height 21
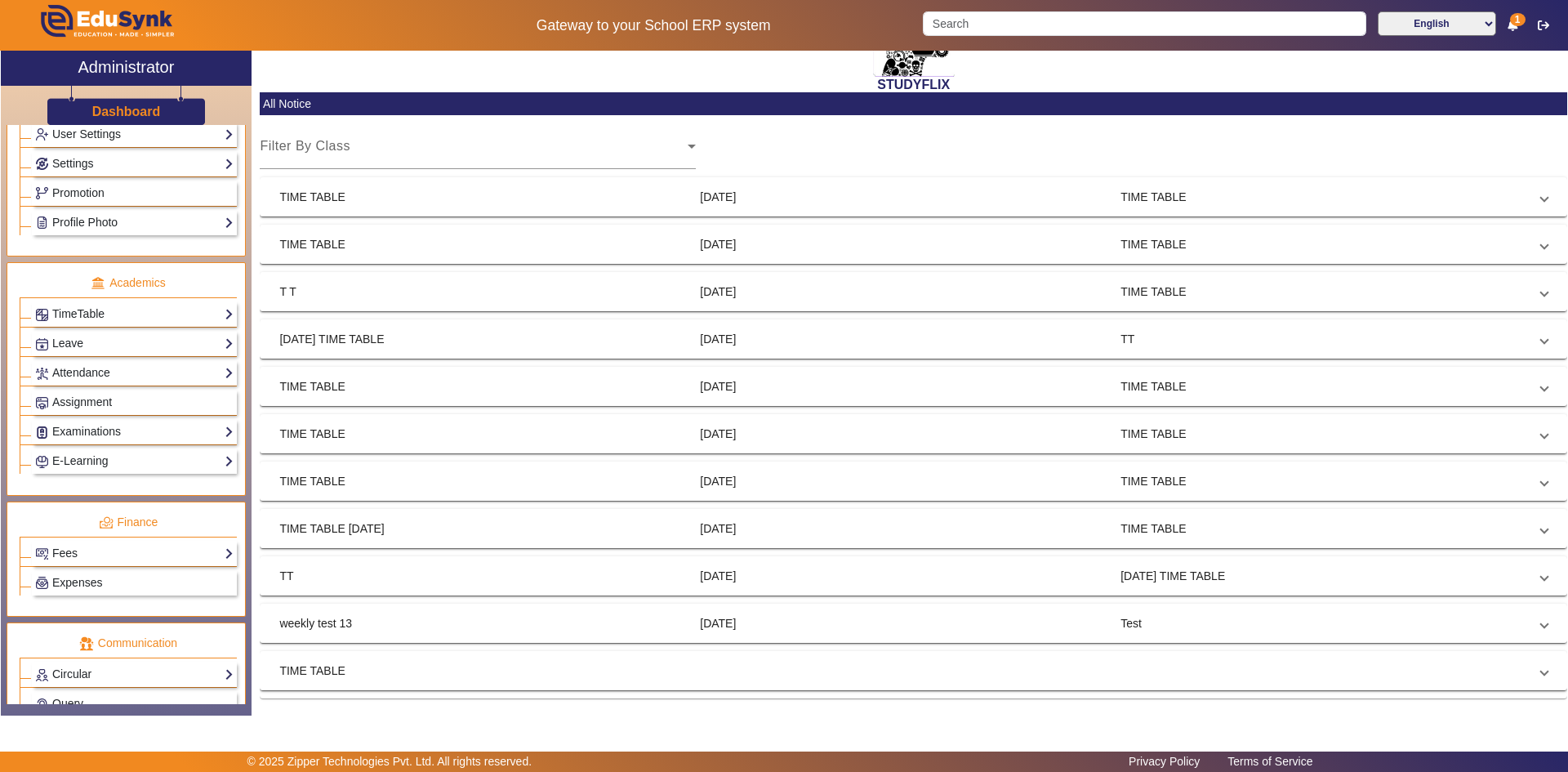
scroll to position [614, 0]
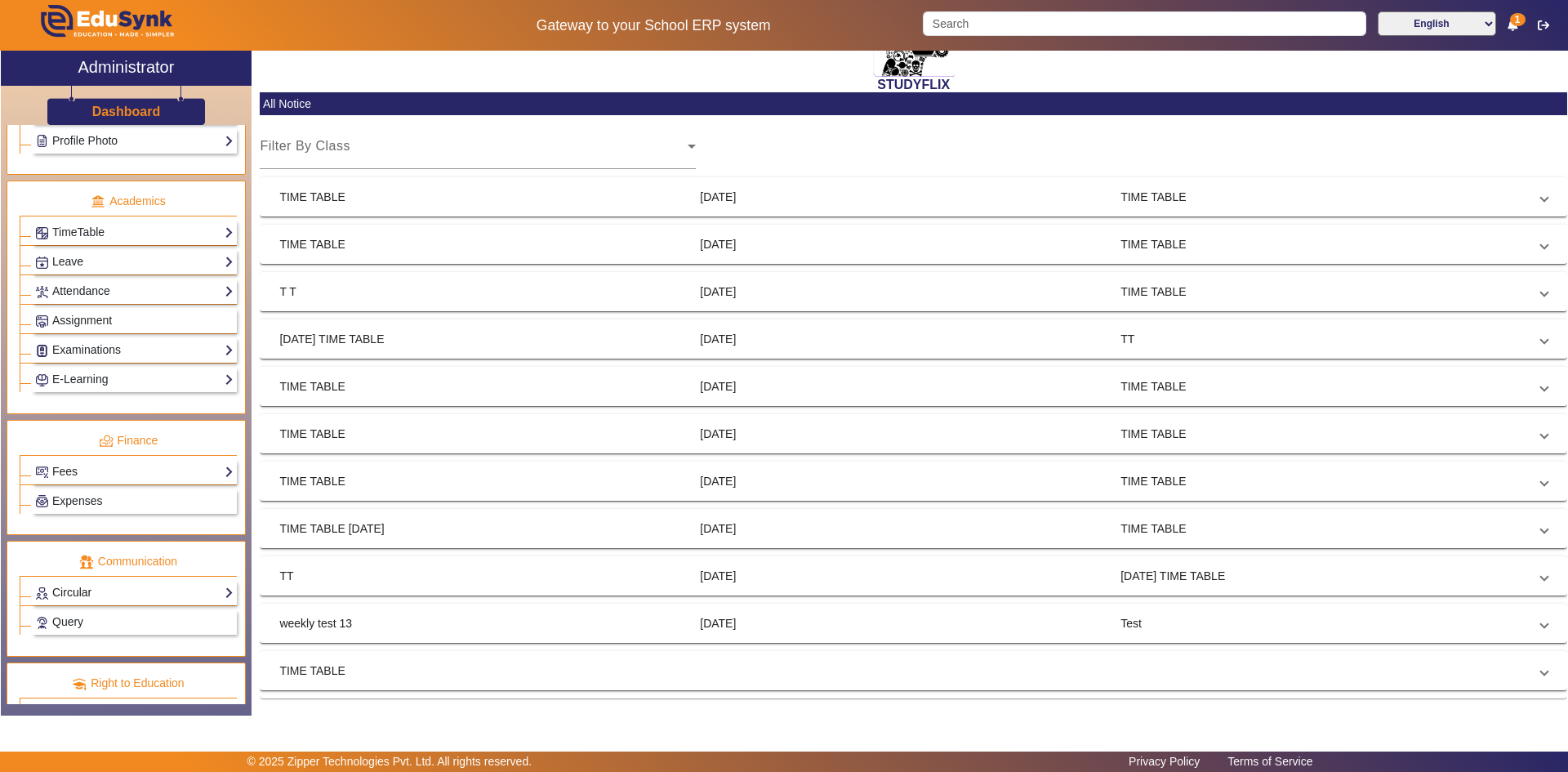
click at [81, 596] on link "Circular" at bounding box center [134, 593] width 199 height 19
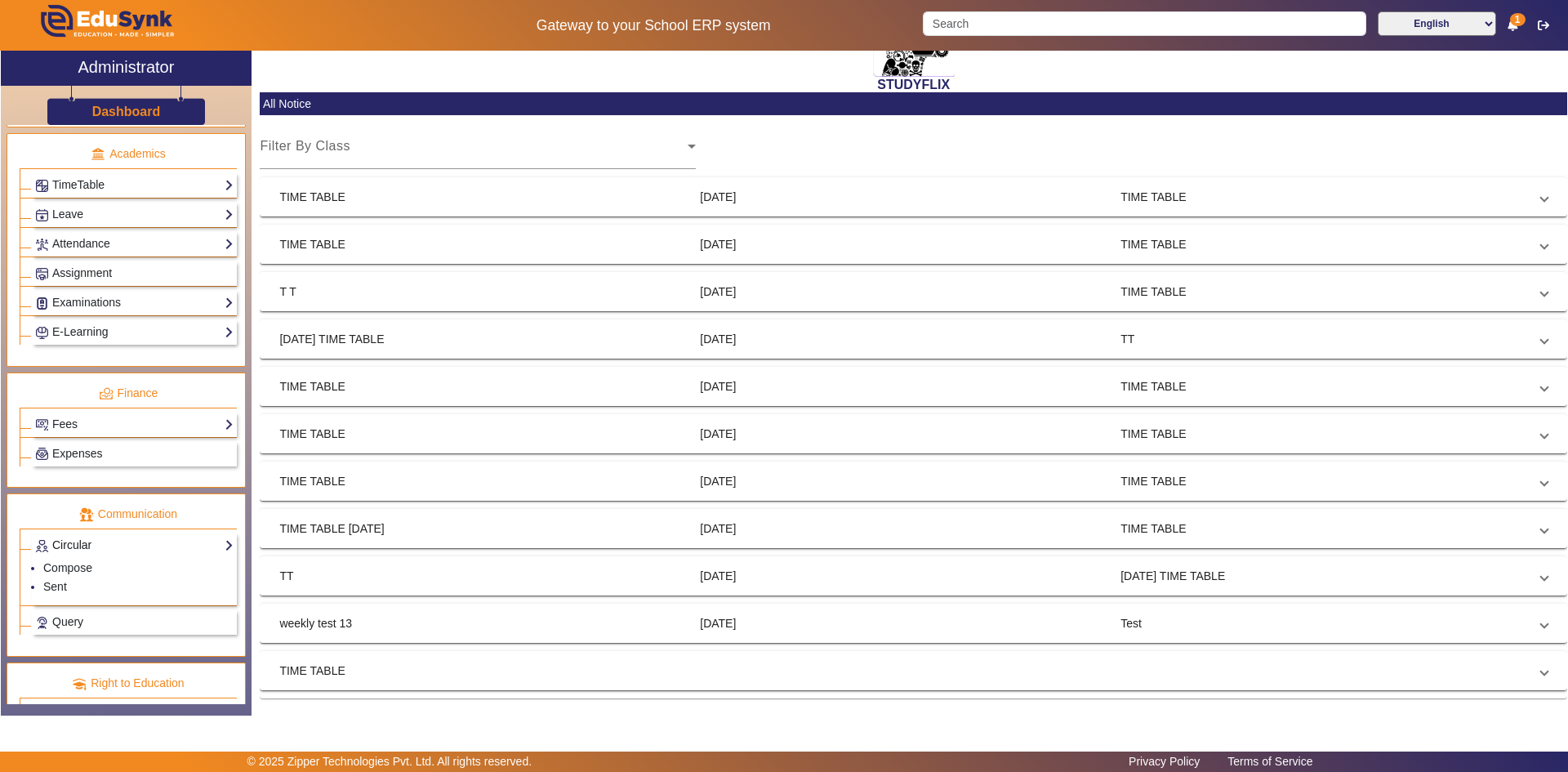
scroll to position [567, 0]
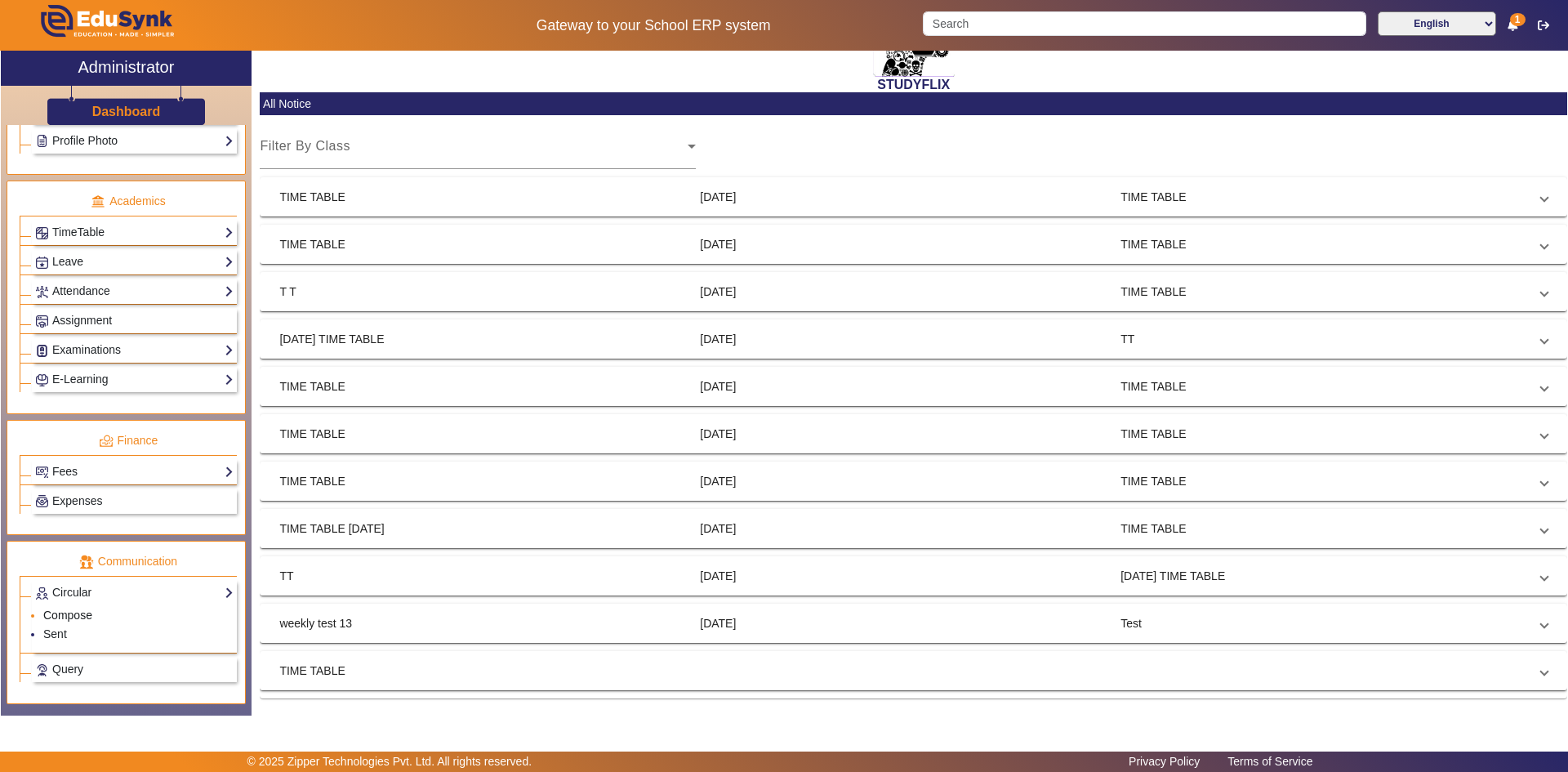
click at [69, 612] on link "Compose" at bounding box center [68, 615] width 49 height 13
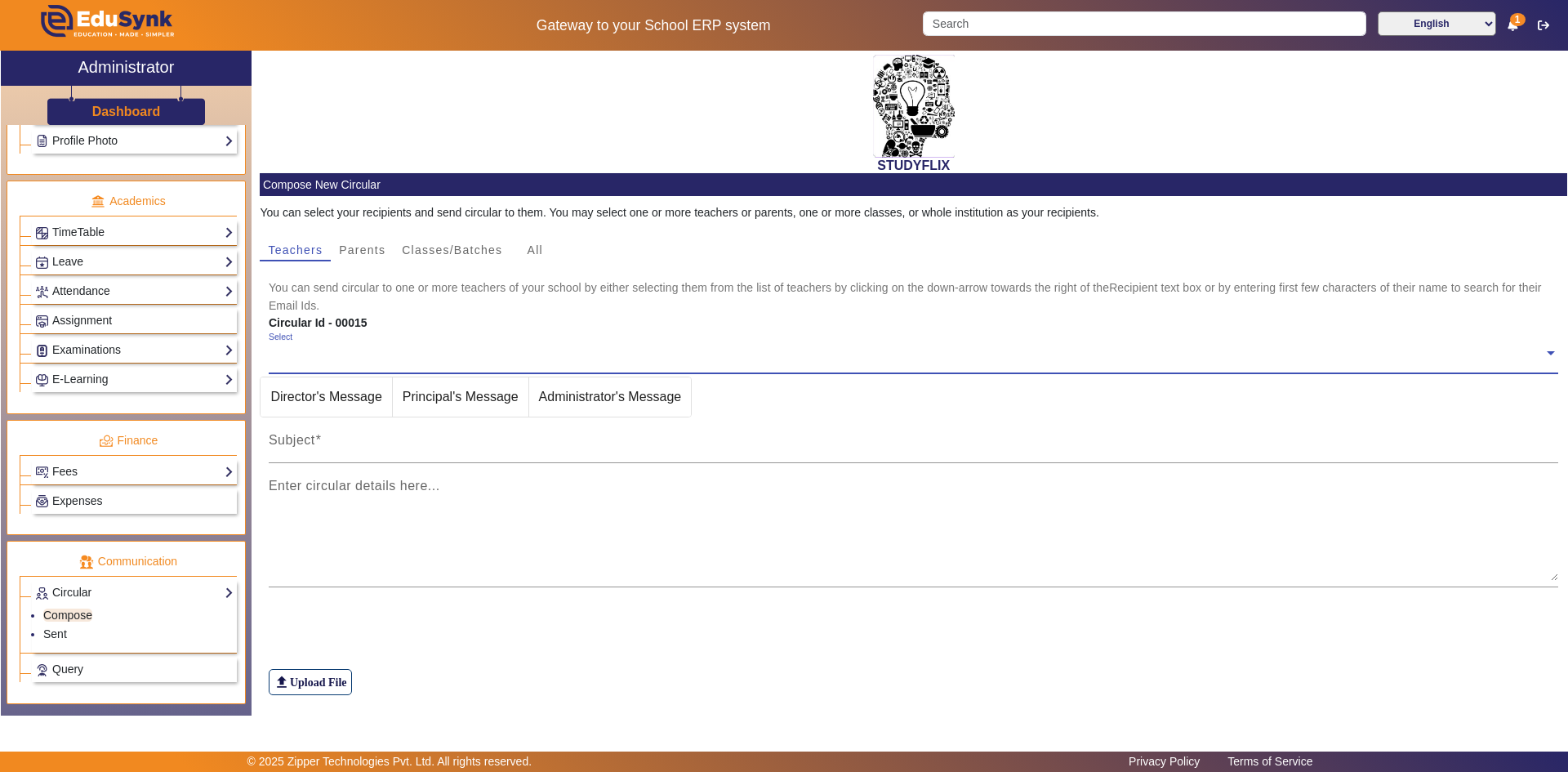
click at [386, 356] on input "text" at bounding box center [906, 353] width 1276 height 15
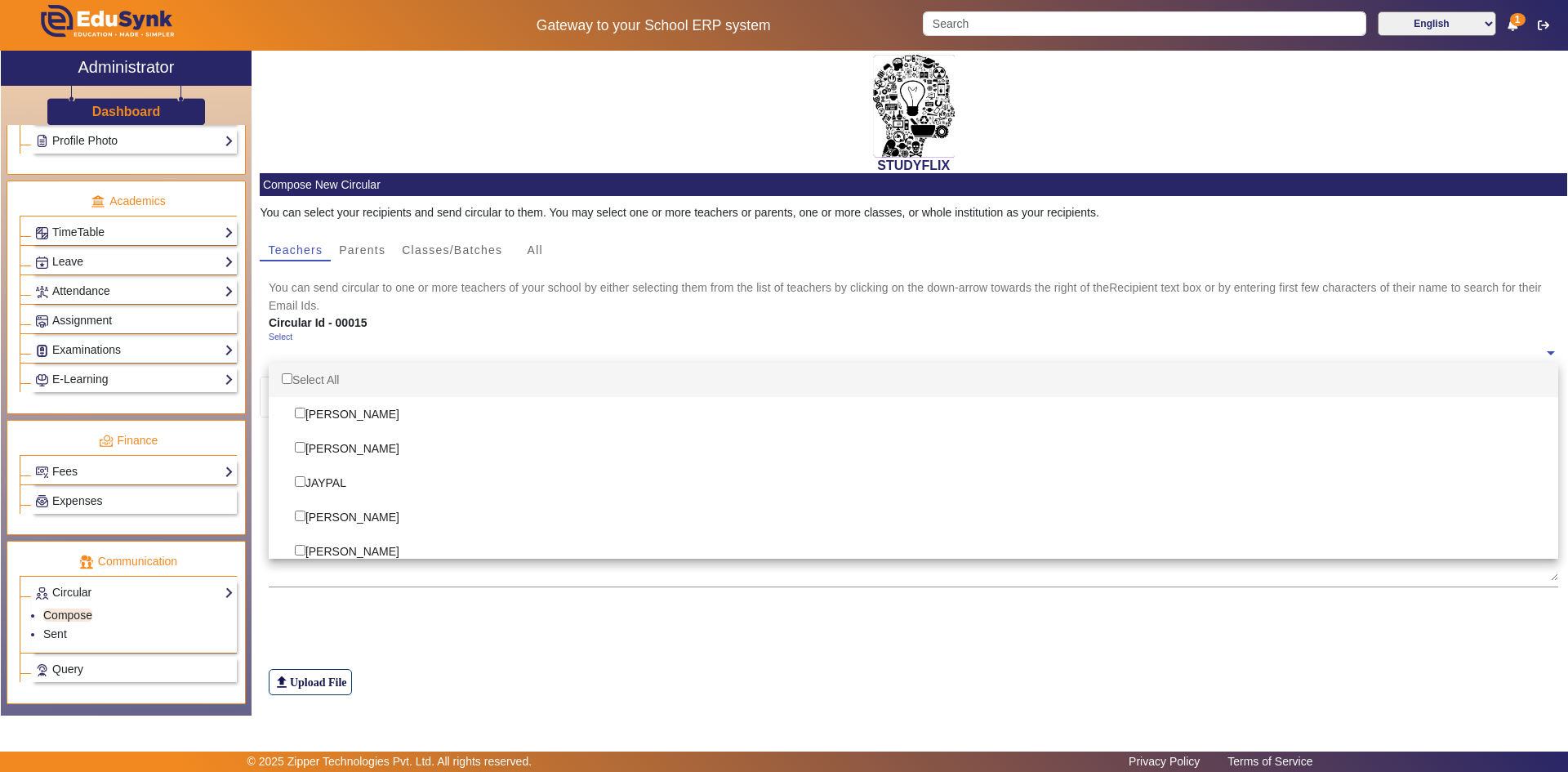
click at [360, 383] on div "Select All" at bounding box center [914, 379] width 1291 height 34
checkbox input "true"
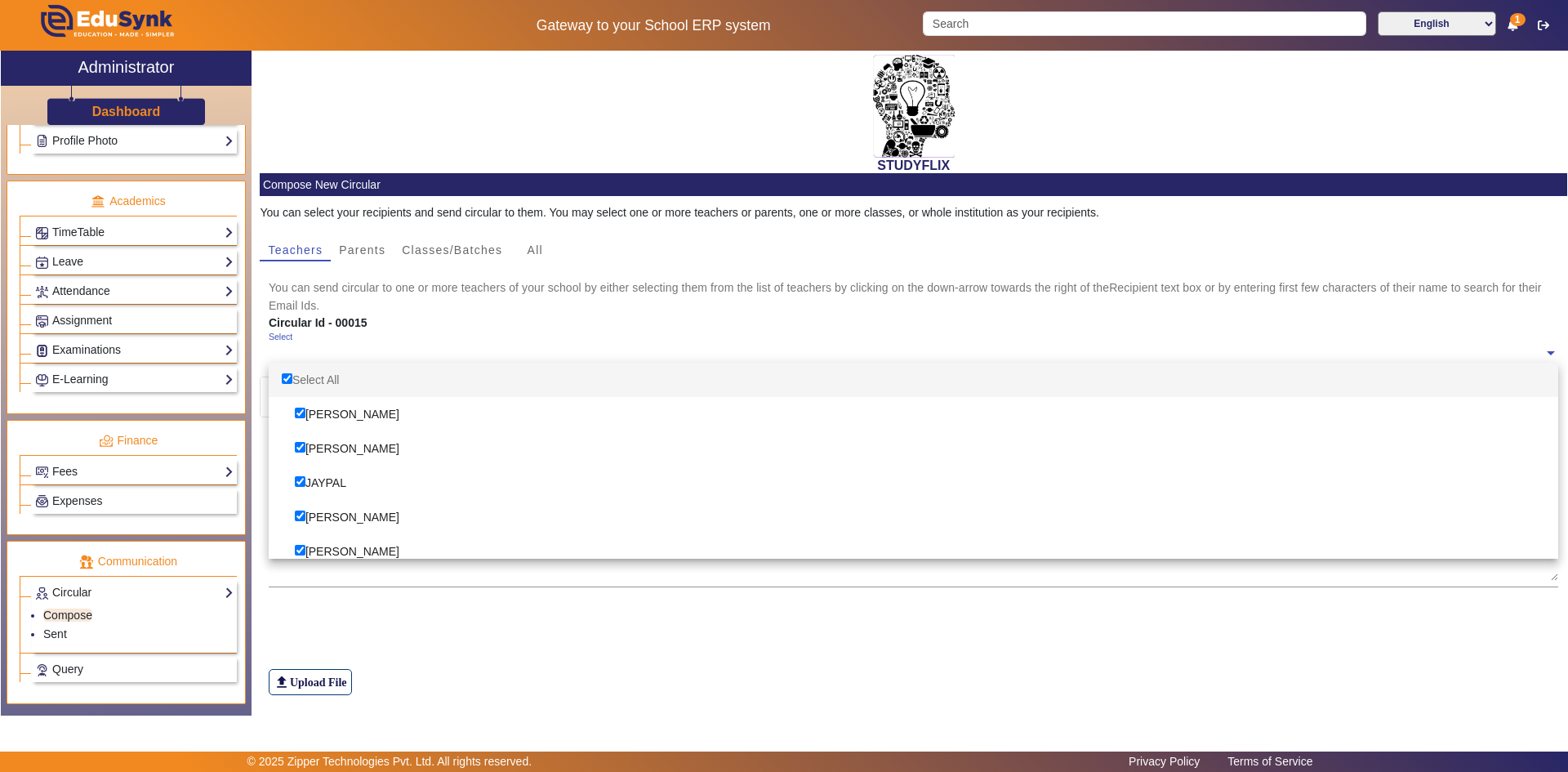
checkbox input "true"
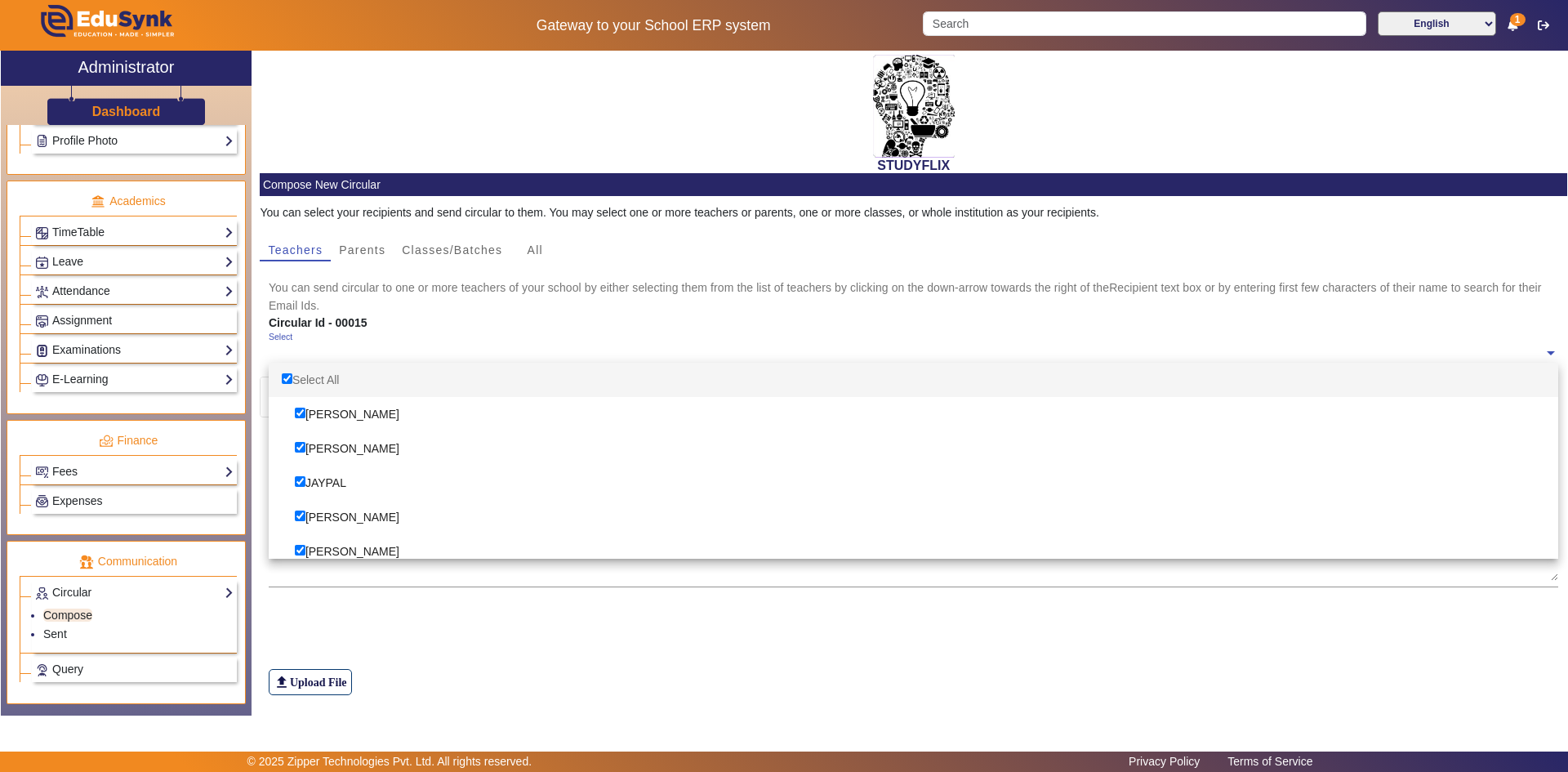
checkbox input "true"
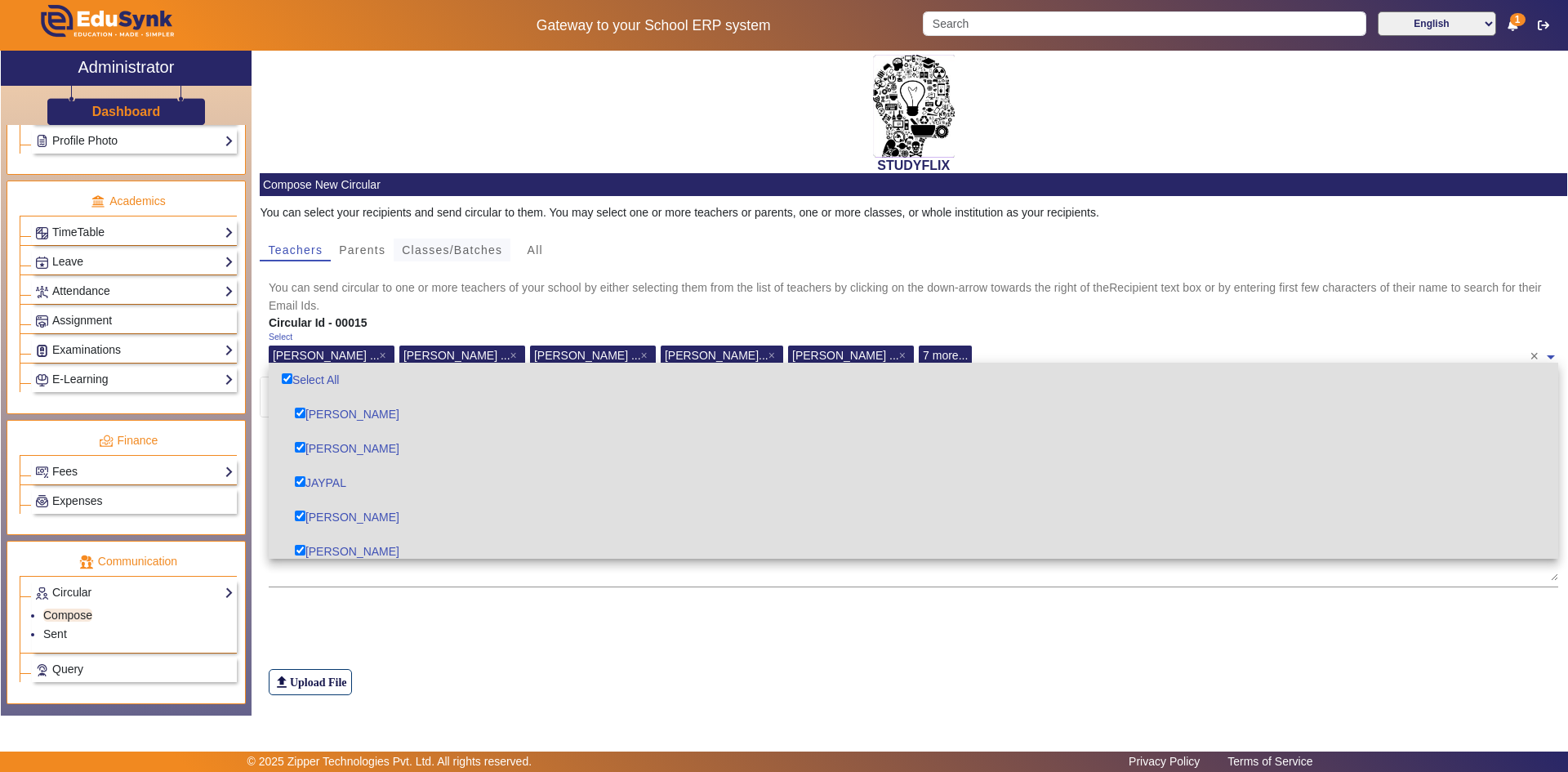
click at [458, 250] on span "Classes/Batches" at bounding box center [452, 250] width 100 height 11
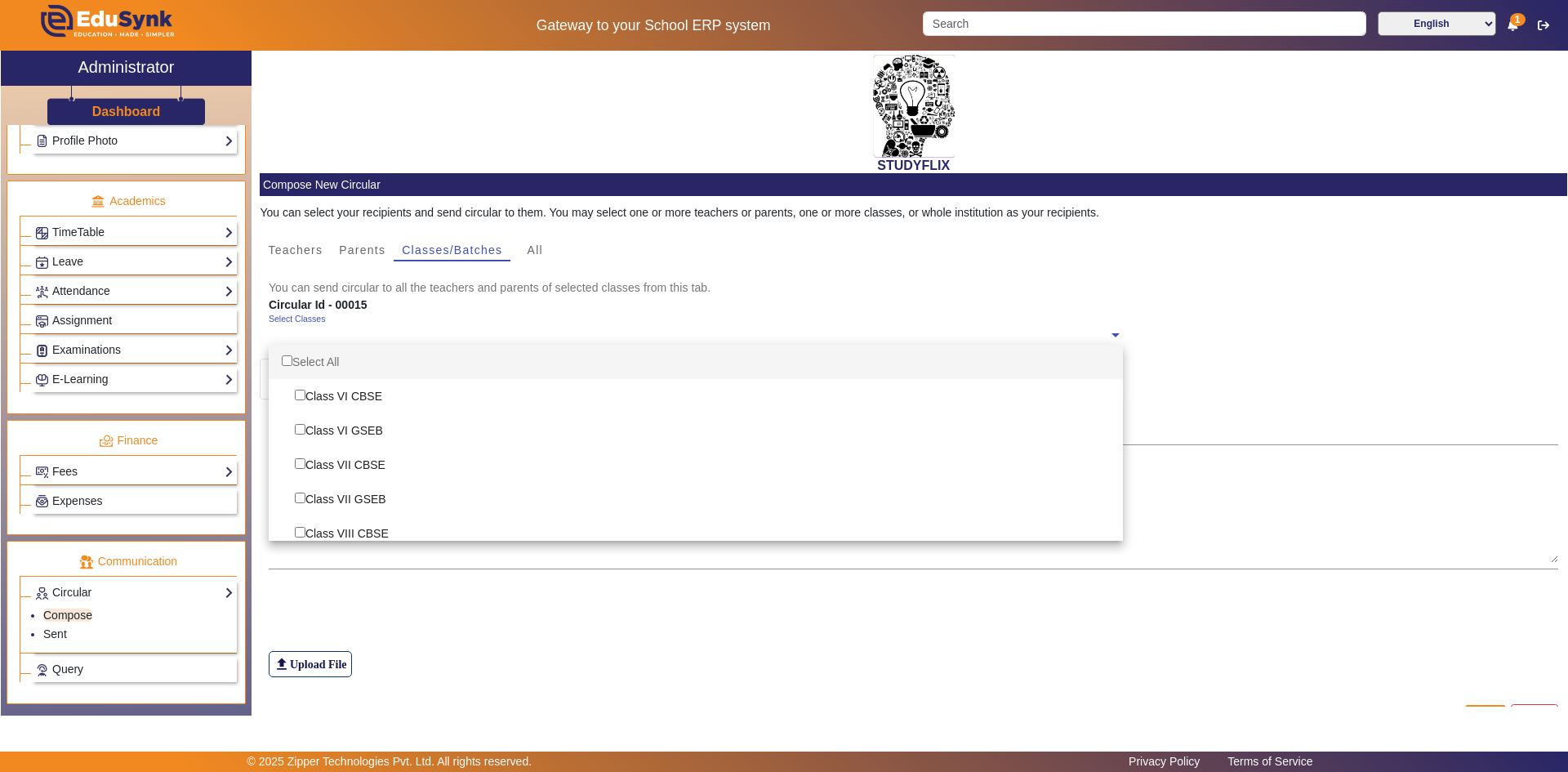
click at [403, 327] on div "Select Classes" at bounding box center [688, 331] width 840 height 35
click at [365, 367] on div "Select All" at bounding box center [695, 361] width 854 height 34
checkbox input "true"
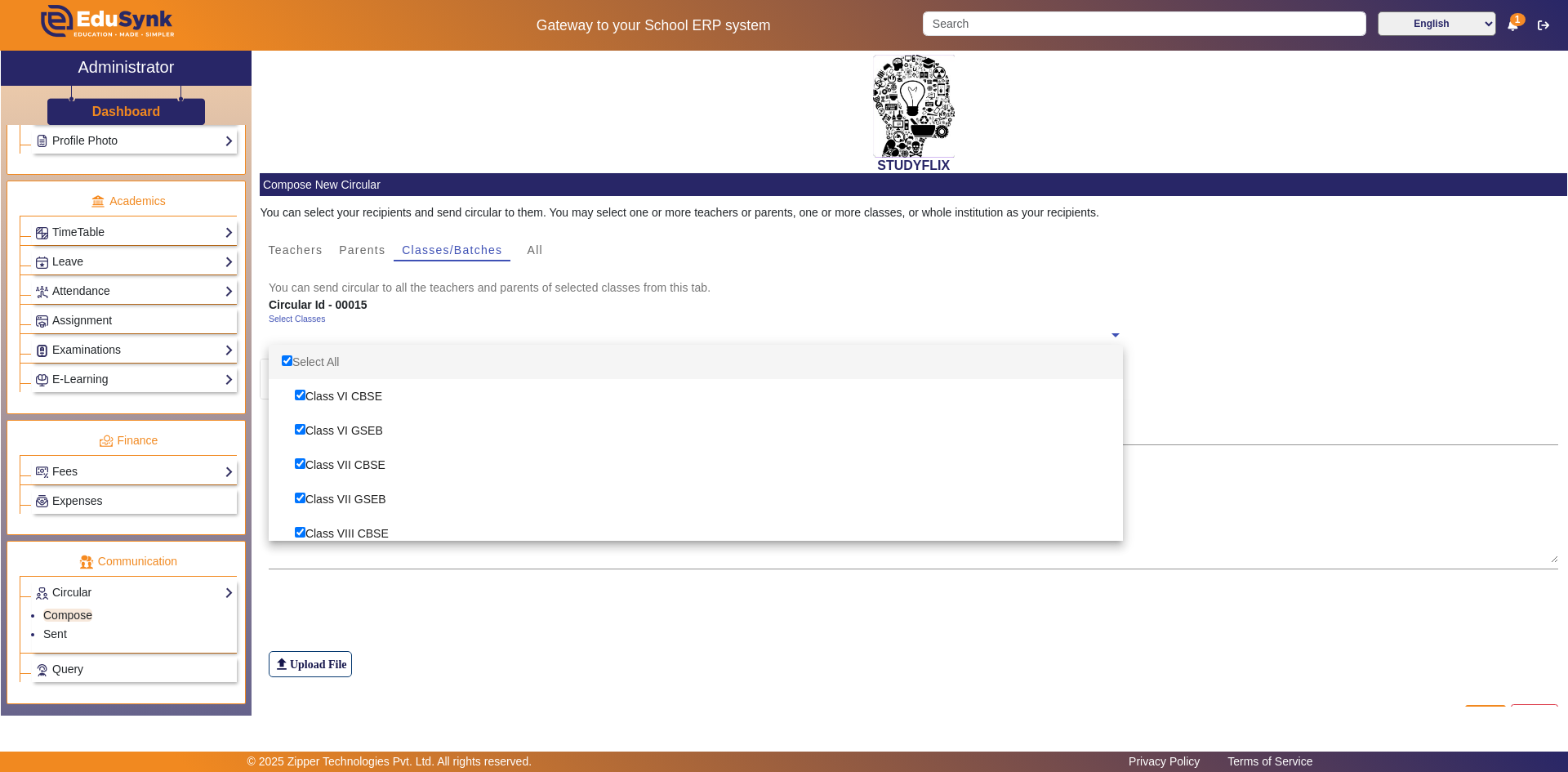
checkbox input "true"
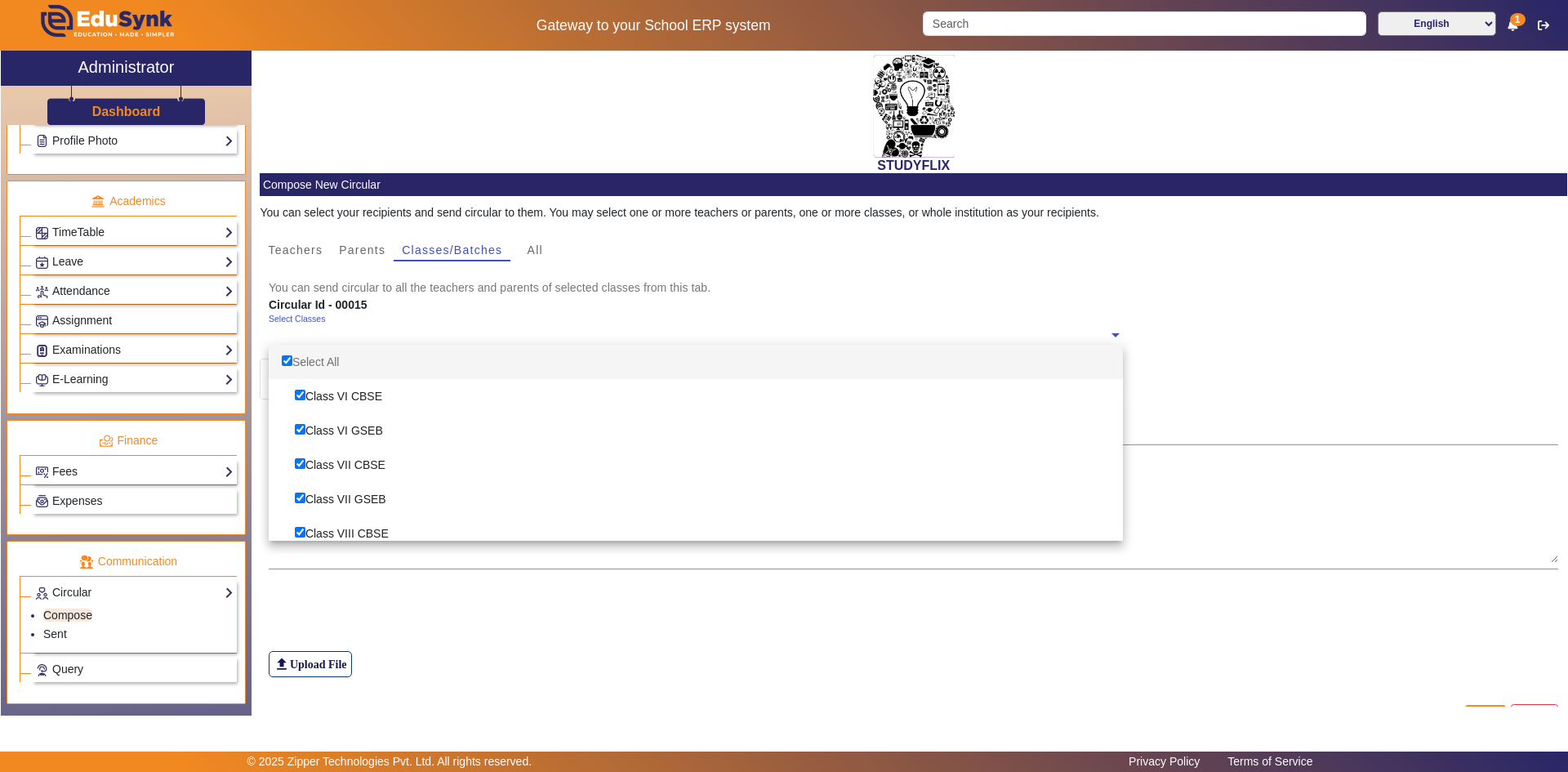
checkbox input "true"
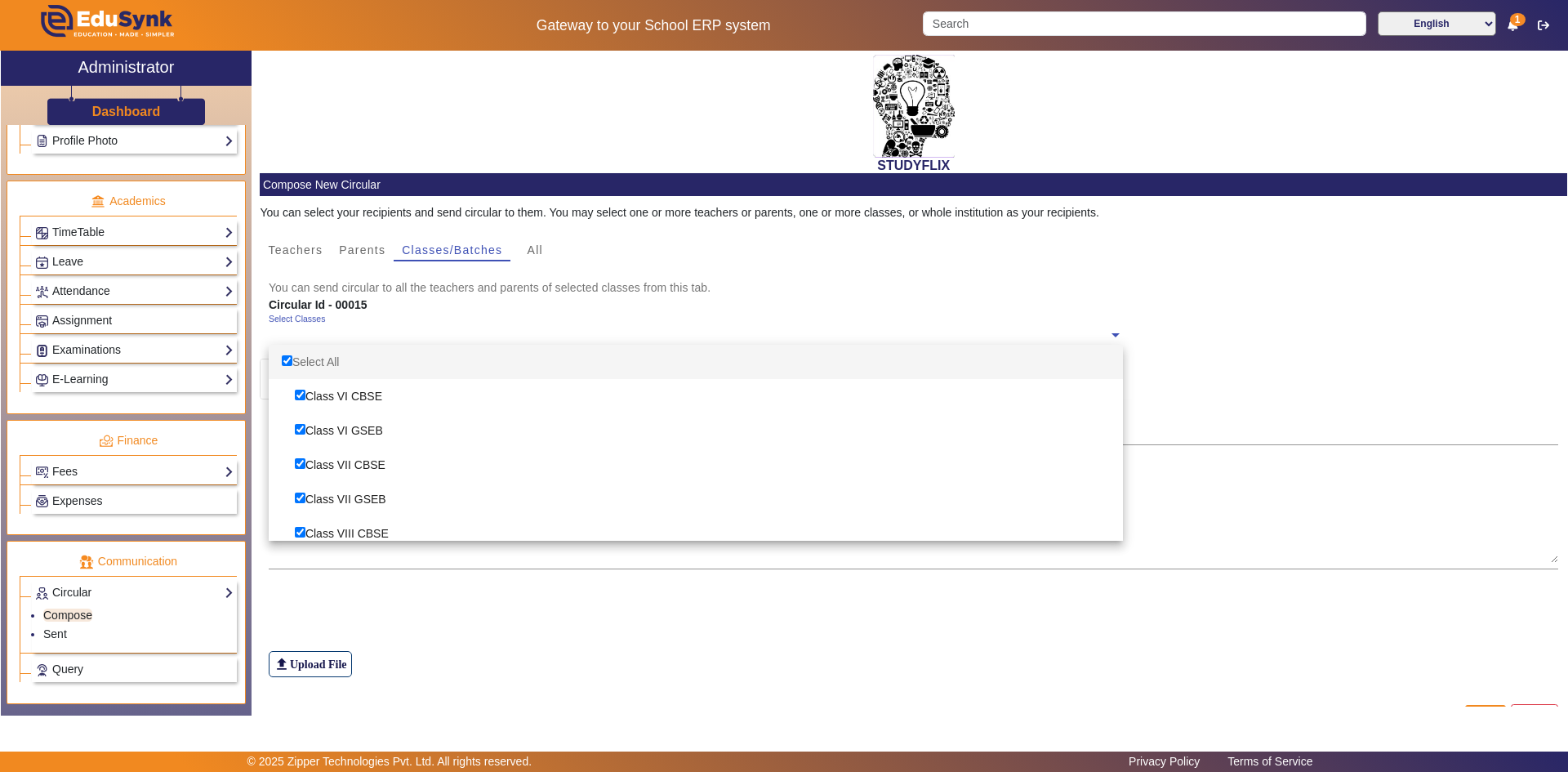
checkbox input "true"
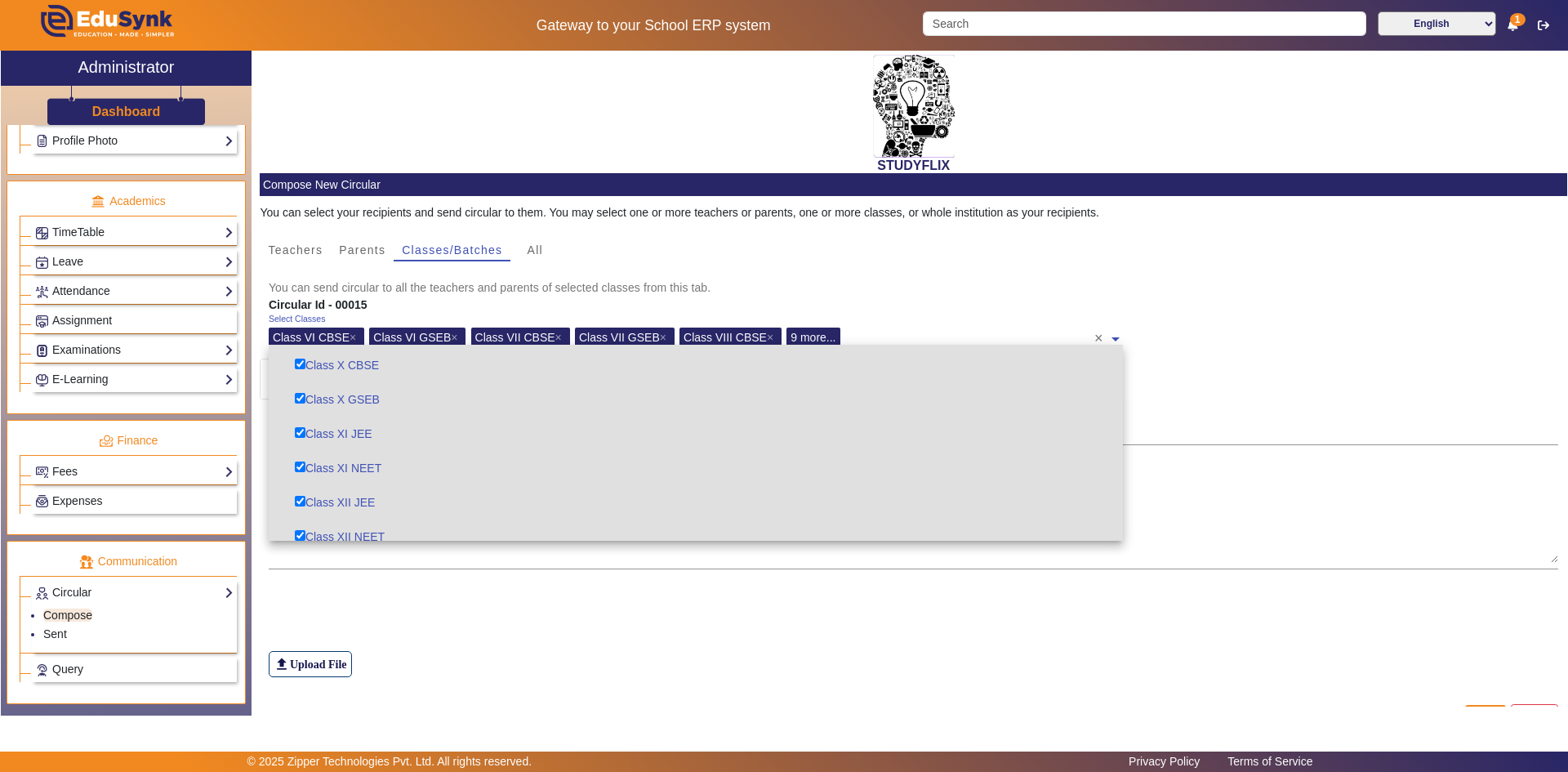
scroll to position [319, 0]
click at [418, 599] on div "file_upload Upload File" at bounding box center [914, 632] width 1291 height 91
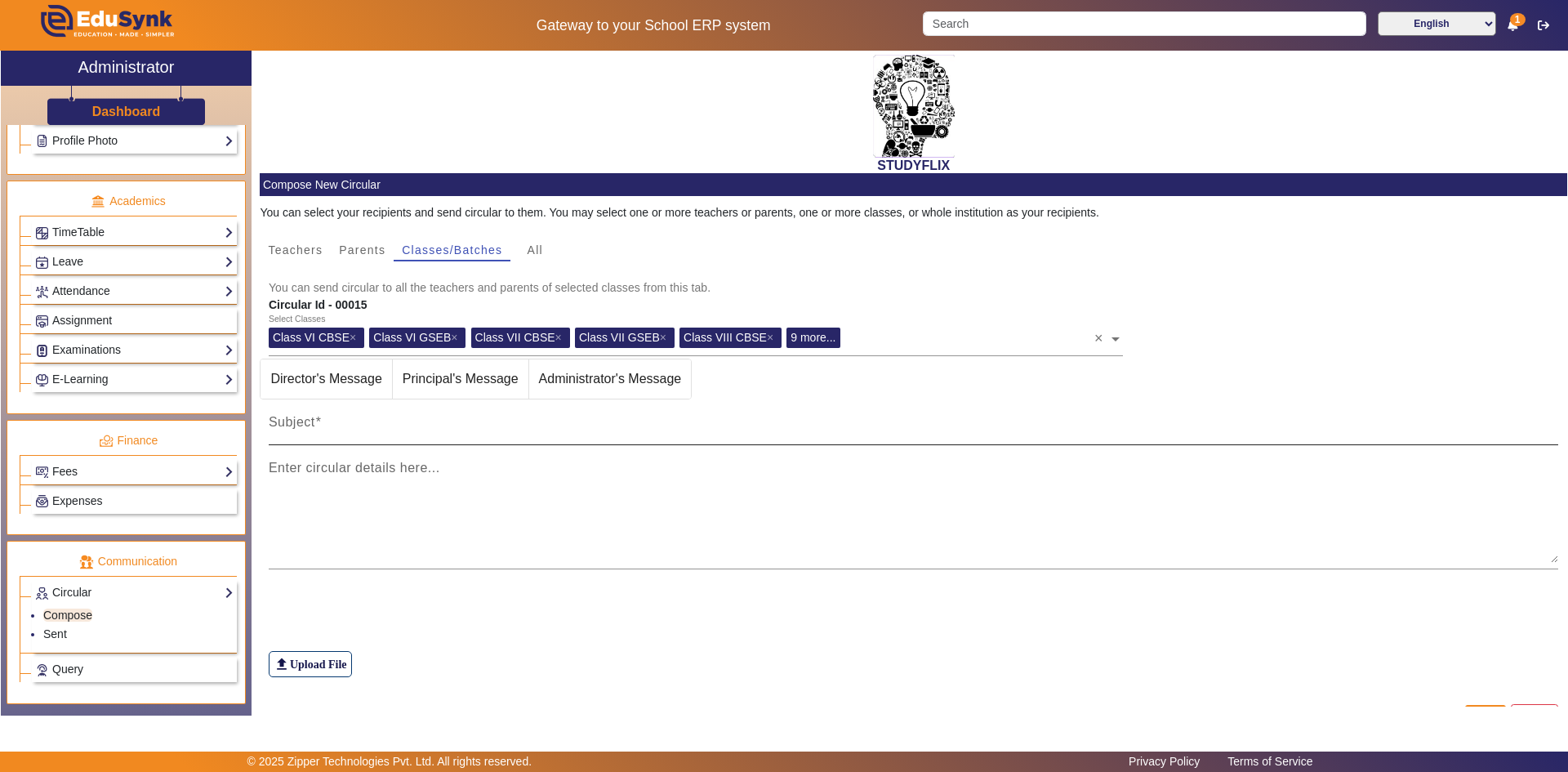
click at [360, 416] on div "Subject" at bounding box center [914, 422] width 1291 height 45
type input "TIME TABLE [DATE]"
click at [392, 477] on textarea "Enter circular details here..." at bounding box center [914, 514] width 1291 height 98
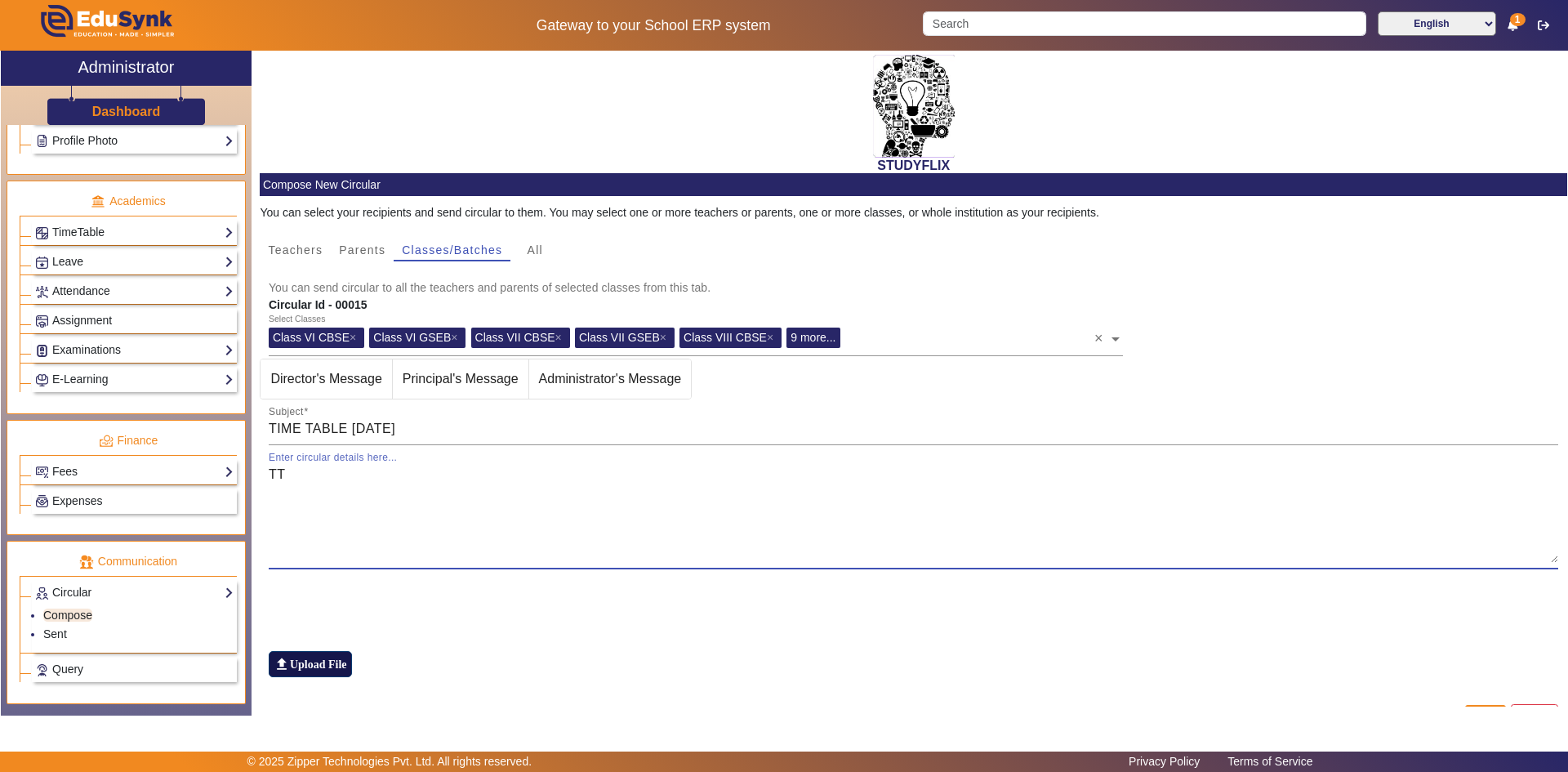
type textarea "TT"
click at [290, 659] on label "file_upload Upload File" at bounding box center [310, 664] width 83 height 26
click at [0, 0] on input "file_upload Upload File" at bounding box center [0, 0] width 0 height 0
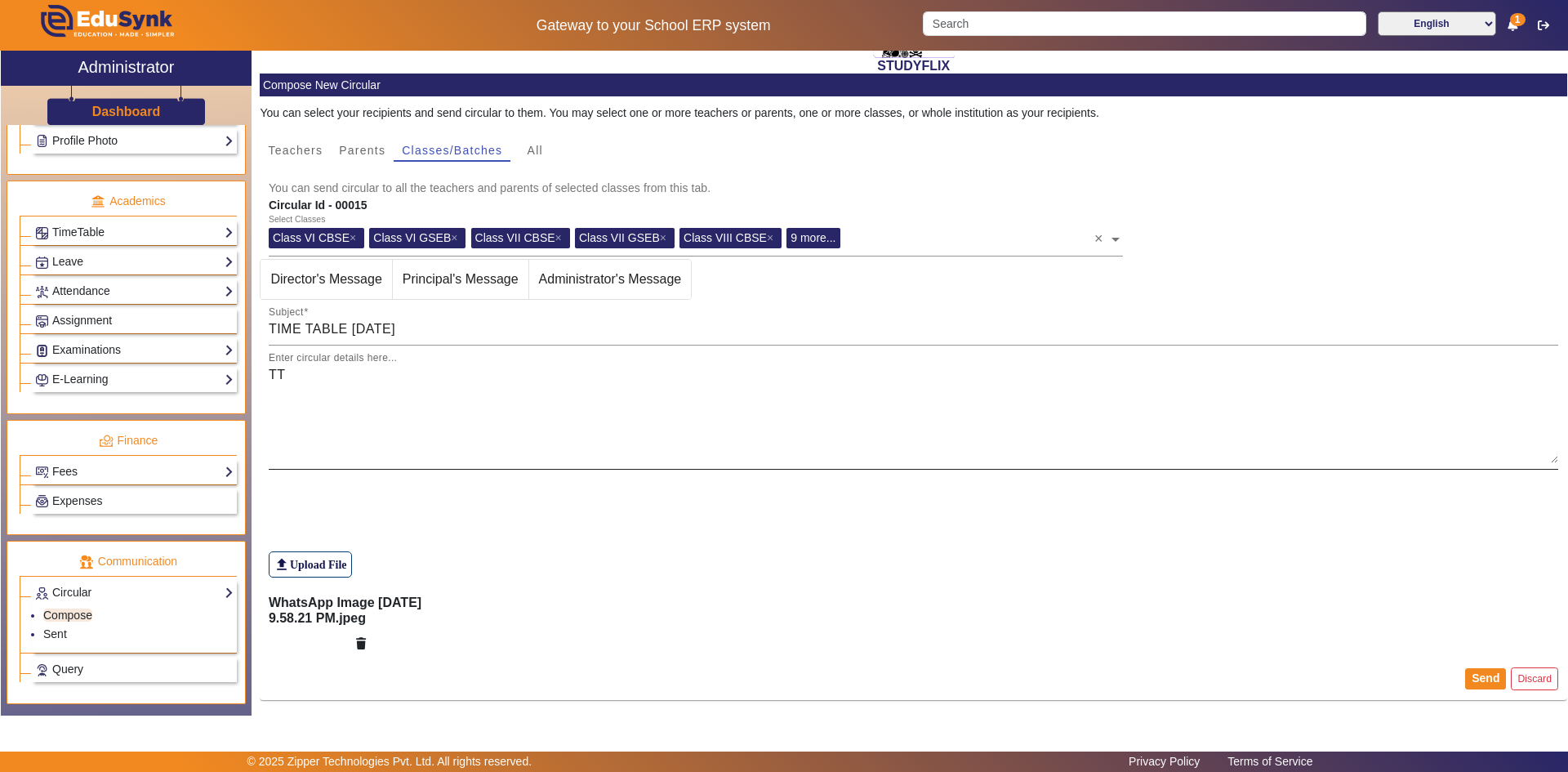
scroll to position [100, 0]
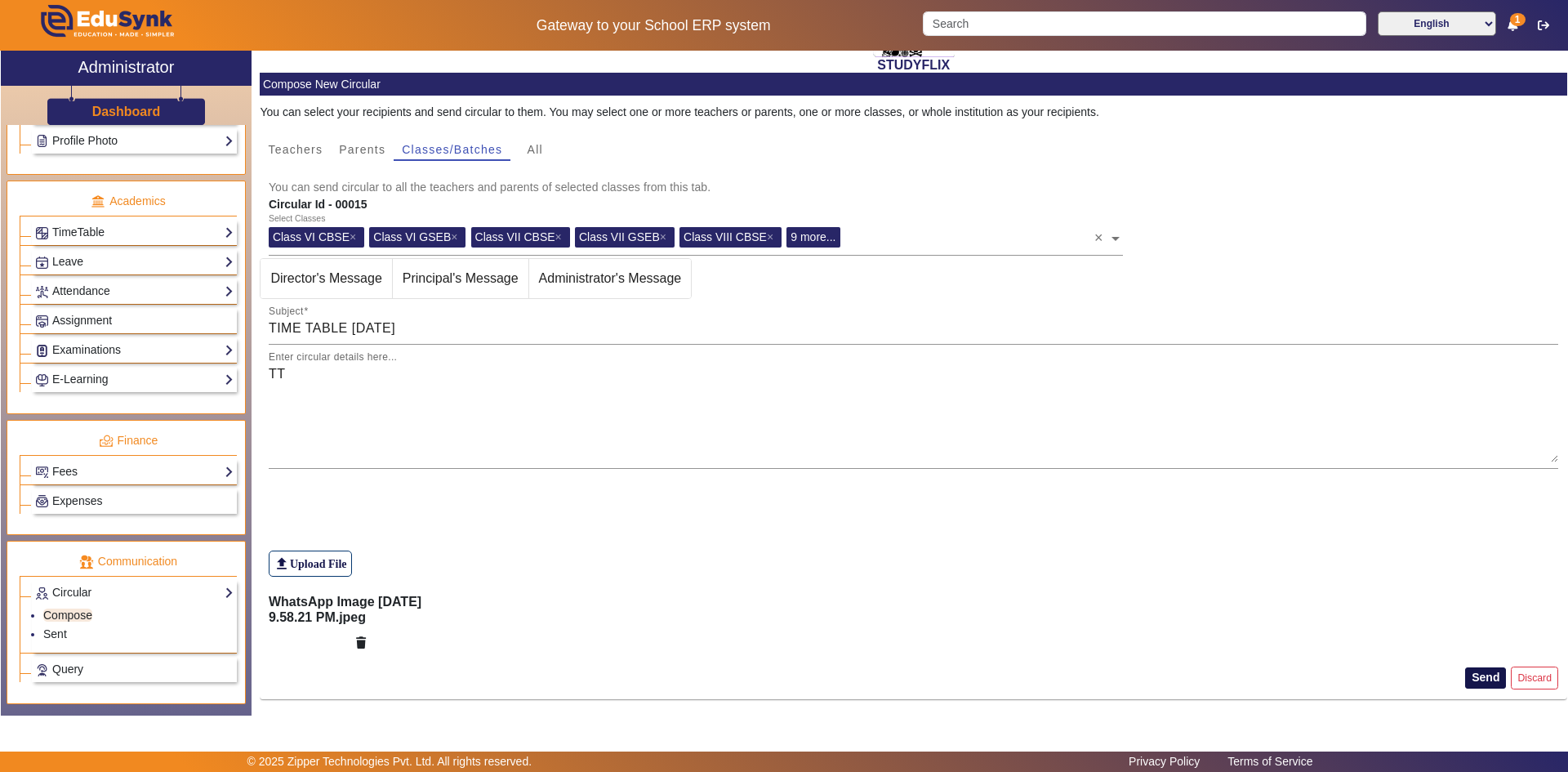
click at [1477, 678] on button "Send" at bounding box center [1485, 678] width 41 height 21
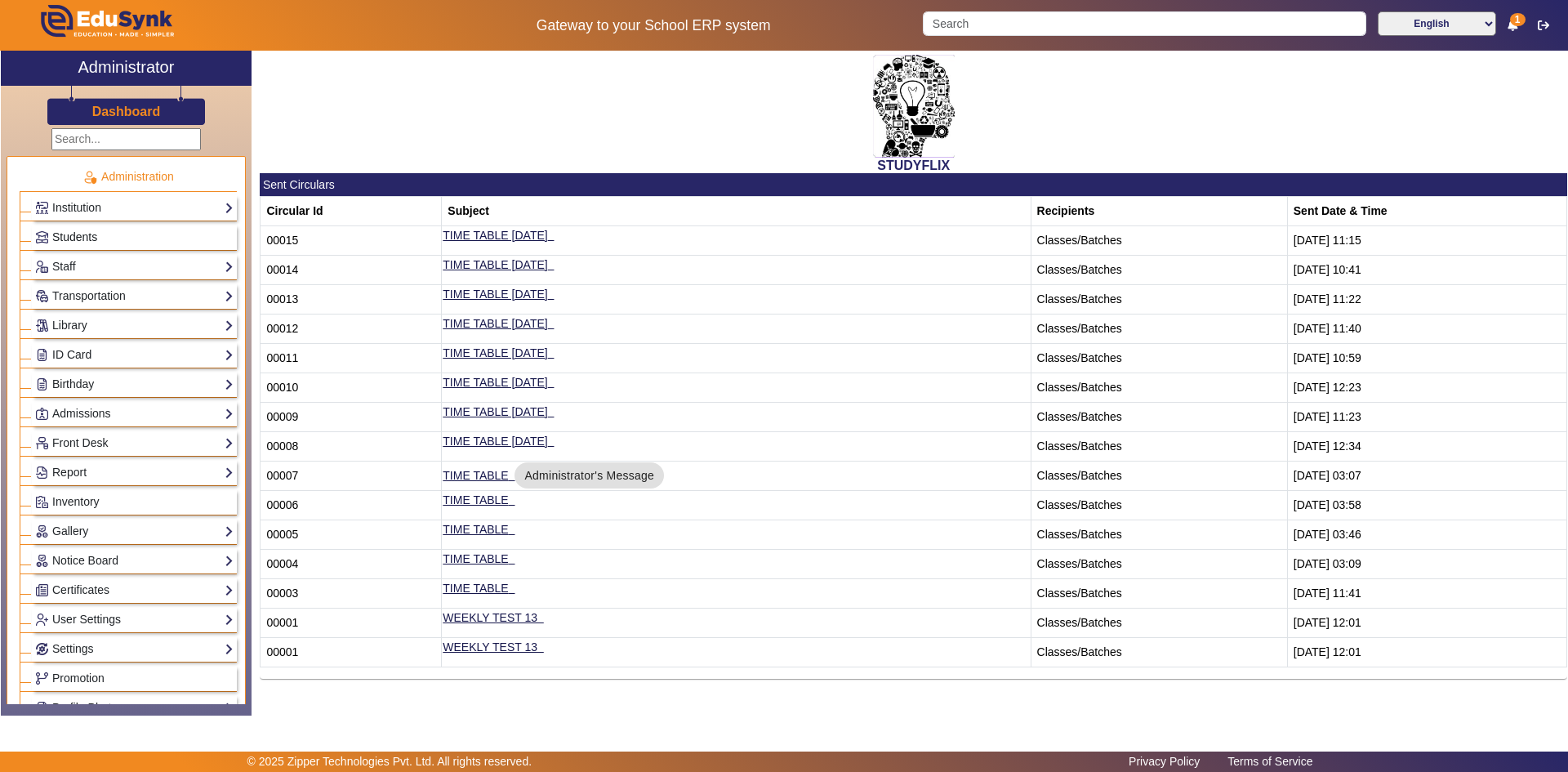
click at [81, 234] on span "Students" at bounding box center [75, 237] width 45 height 13
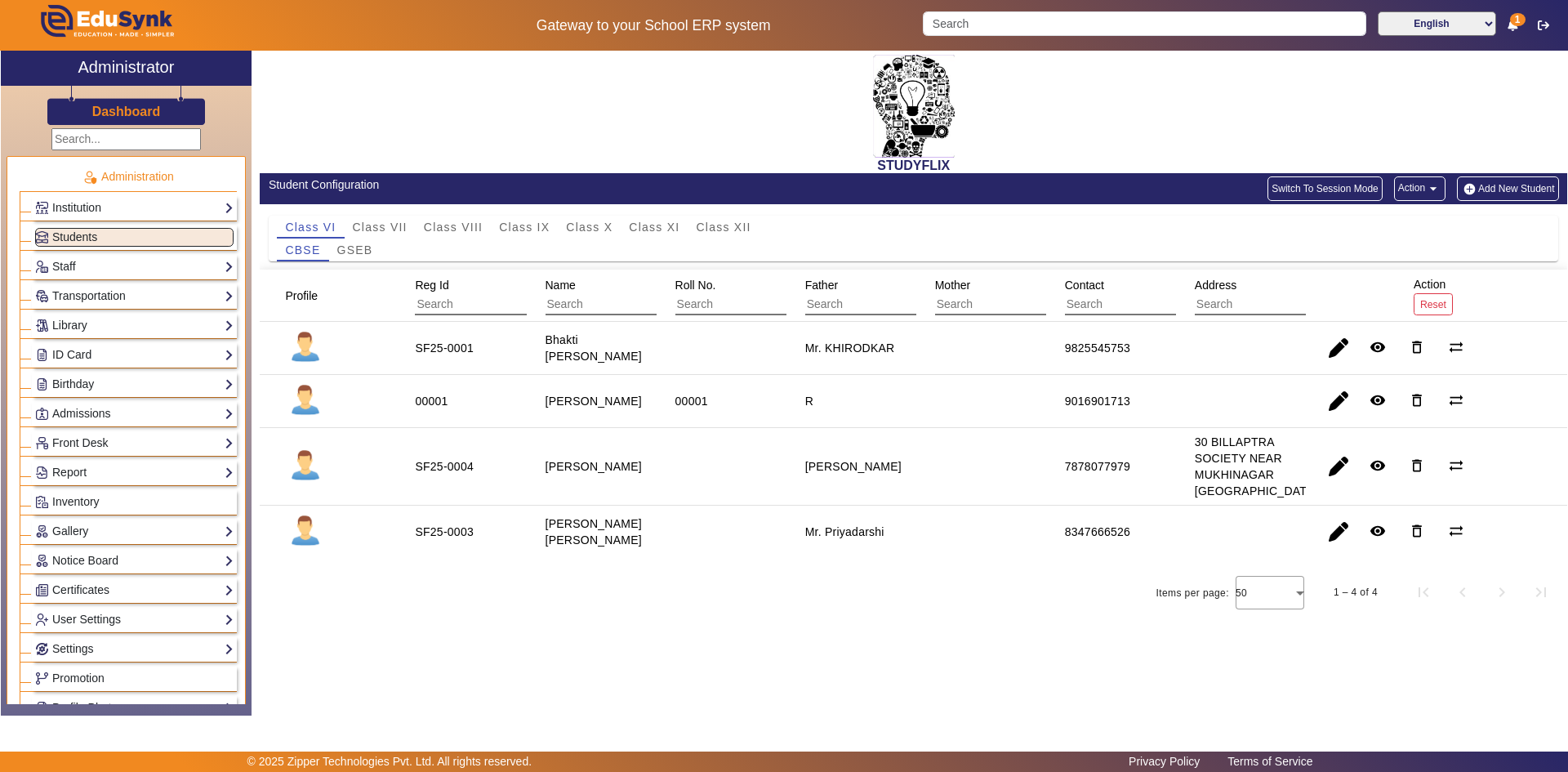
click at [92, 283] on li "Administration Institution Institution Details Session Configuration Classes/Ba…" at bounding box center [129, 439] width 218 height 564
click at [92, 284] on div "Transportation Overview Vehicle Directory Routes Trip Record" at bounding box center [134, 296] width 205 height 26
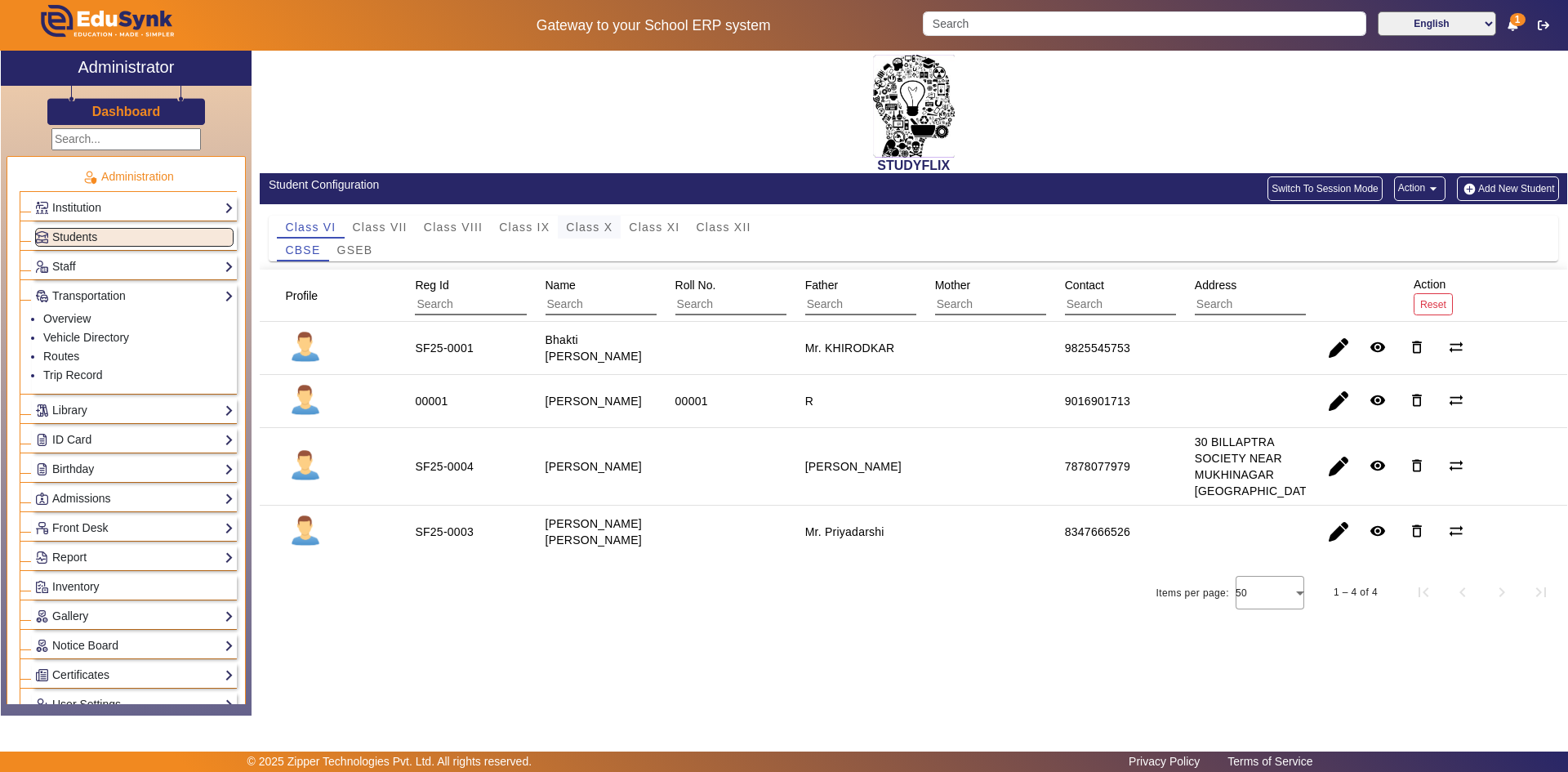
click at [570, 227] on span "Class X" at bounding box center [589, 227] width 46 height 11
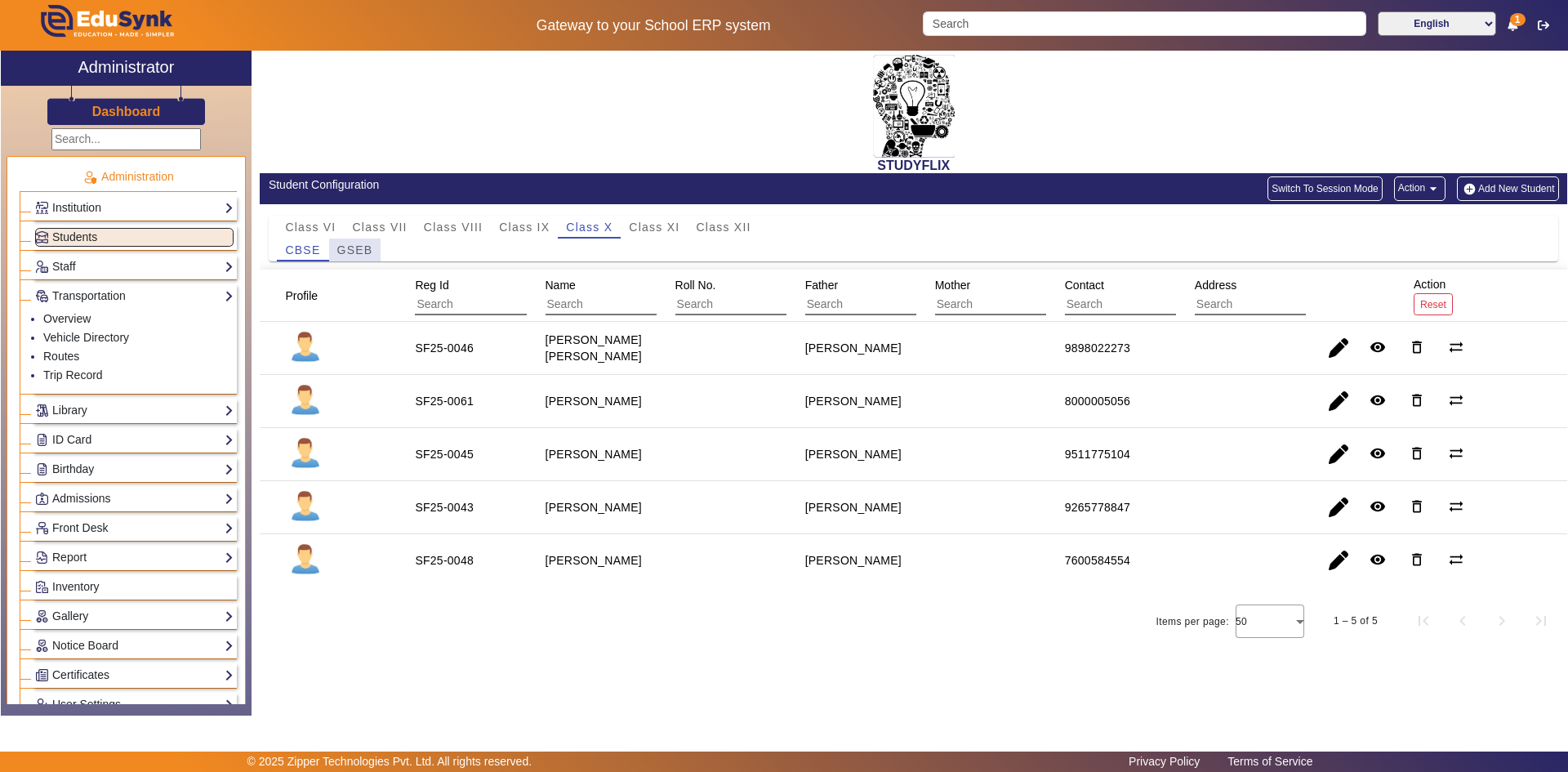
click at [361, 250] on span "GSEB" at bounding box center [356, 250] width 36 height 11
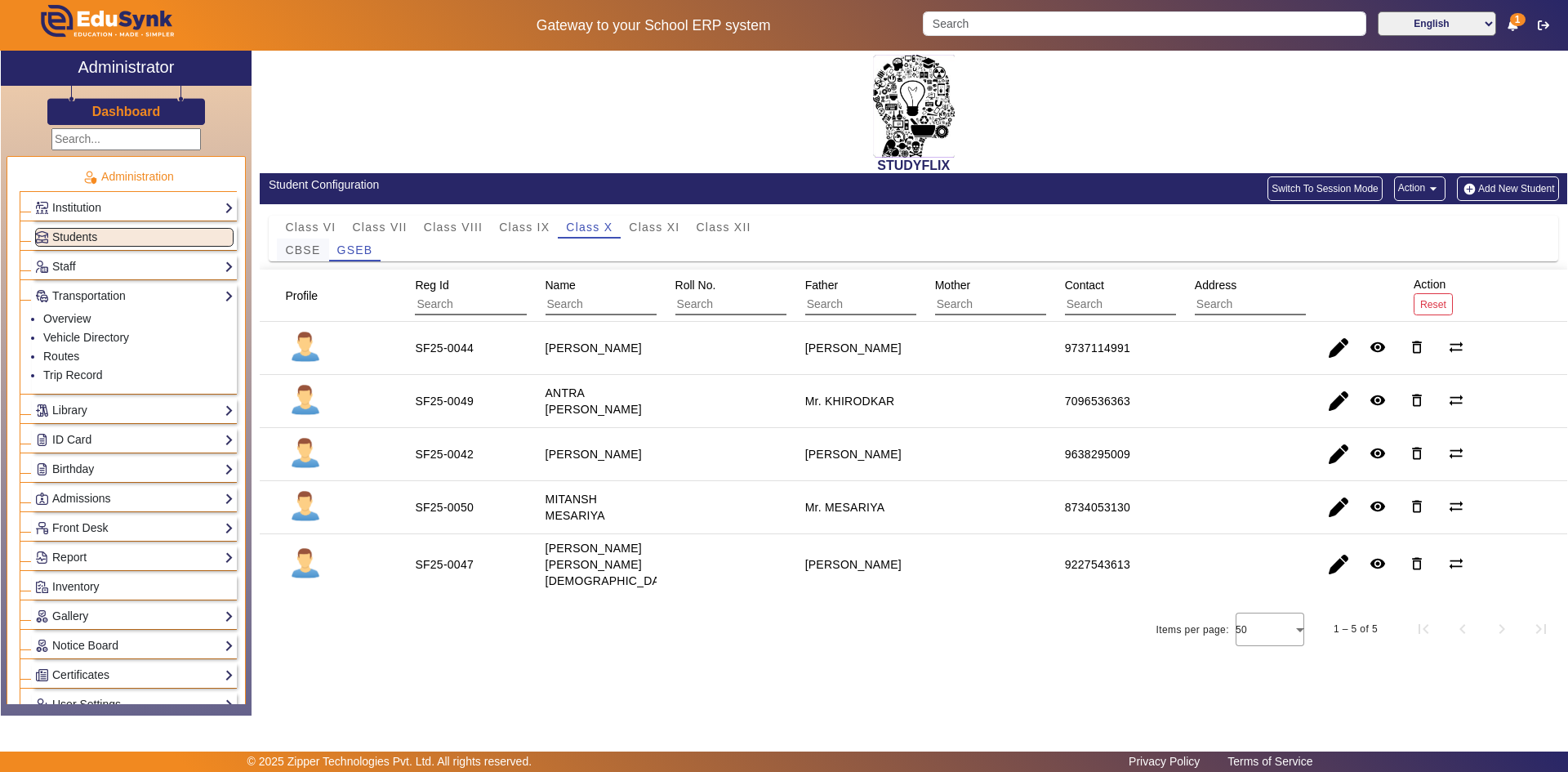
click at [316, 254] on span "CBSE" at bounding box center [302, 250] width 35 height 11
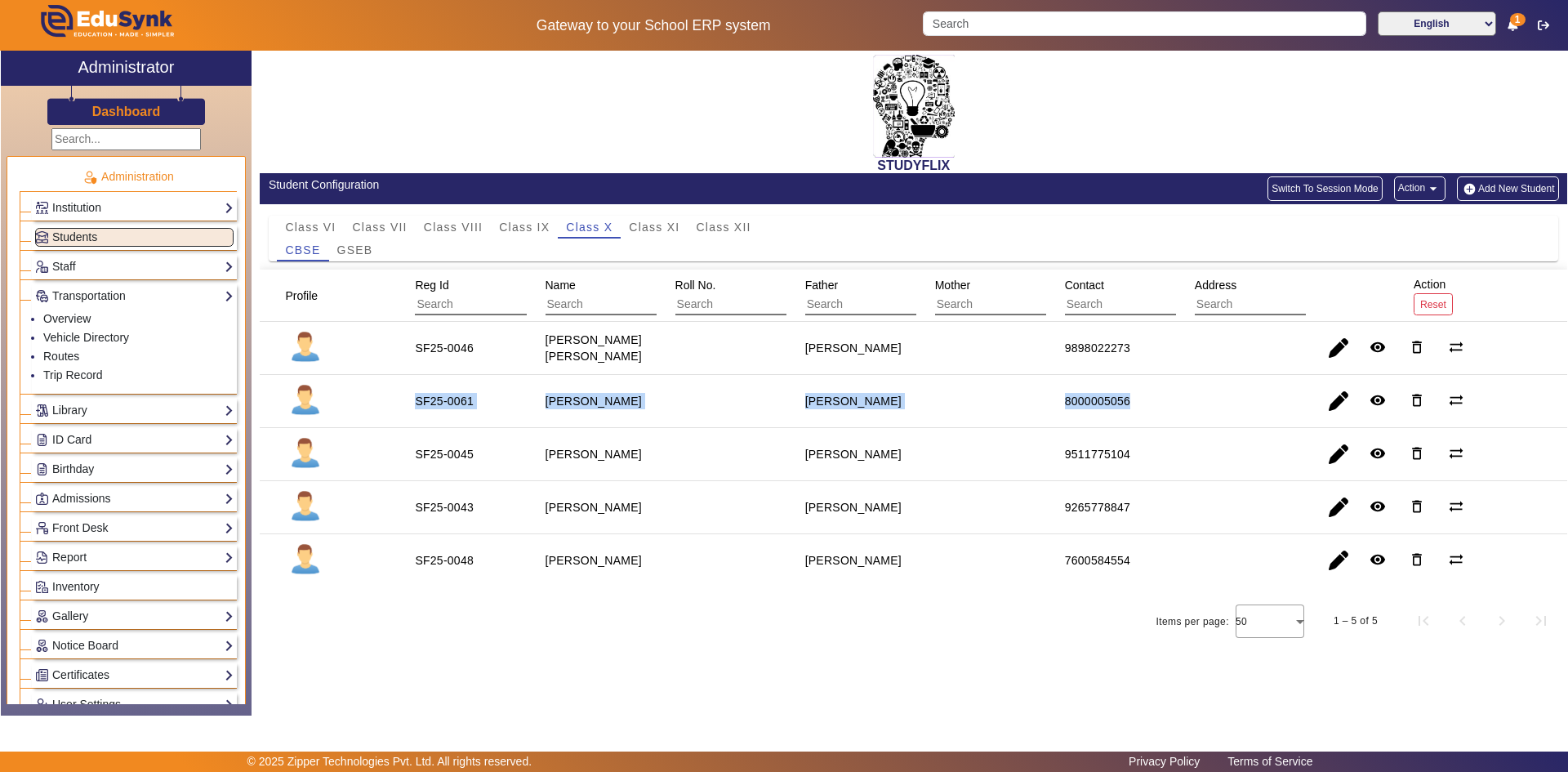
drag, startPoint x: 413, startPoint y: 399, endPoint x: 1156, endPoint y: 408, distance: 743.1
click at [1156, 408] on mat-row "SF25-0061 [PERSON_NAME] Madhav Bhai 8000005056 remove_red_eye delete_outline sy…" at bounding box center [914, 401] width 1308 height 53
copy mat-row "SF25-0061 [PERSON_NAME] Madhav Bhai 8000005056"
click at [525, 149] on div "STUDYFLIX" at bounding box center [914, 113] width 1308 height 123
click at [56, 270] on link "Staff" at bounding box center [134, 267] width 199 height 19
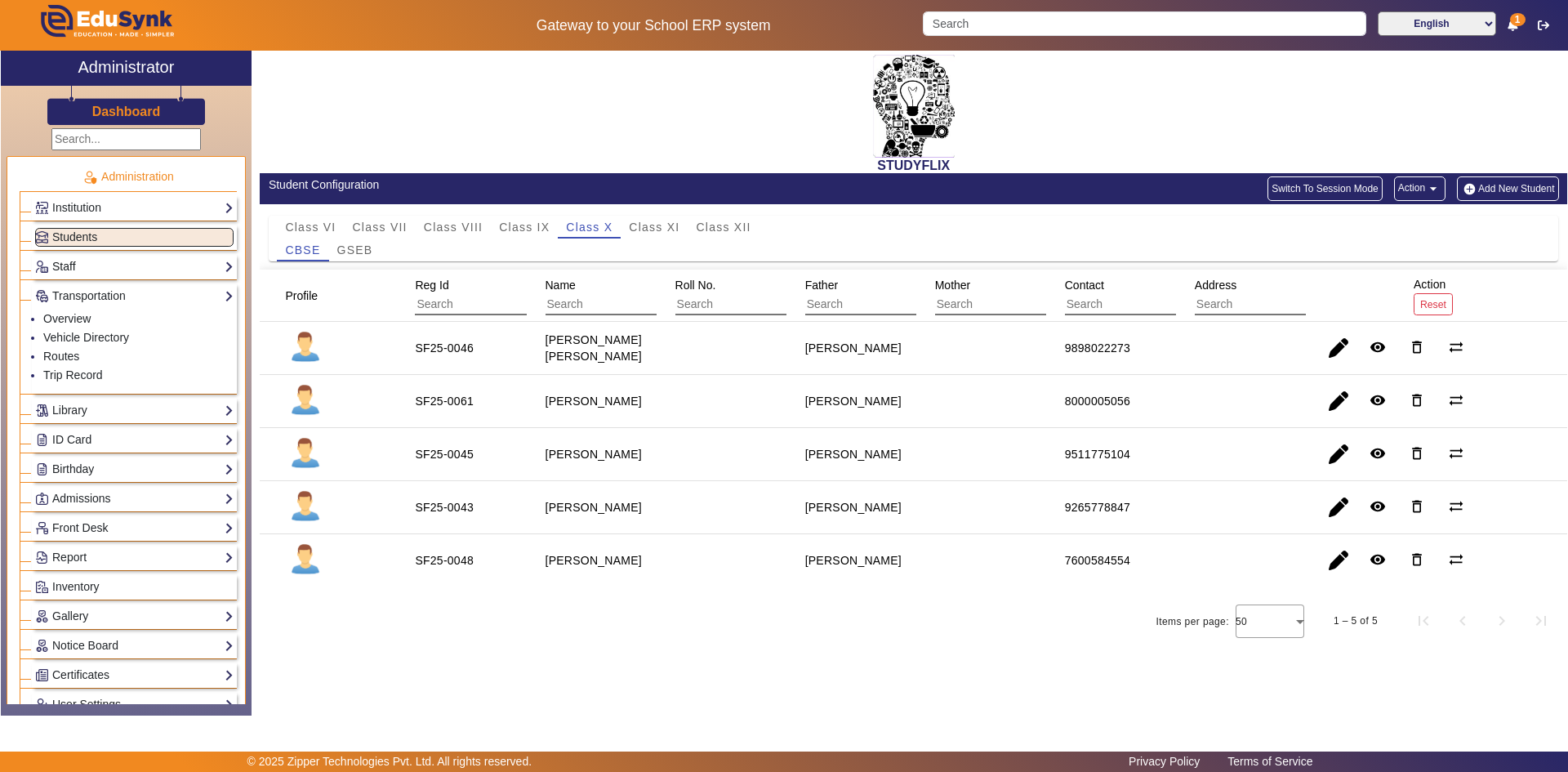
click at [57, 271] on link "Staff" at bounding box center [134, 267] width 199 height 19
